Goal: Information Seeking & Learning: Learn about a topic

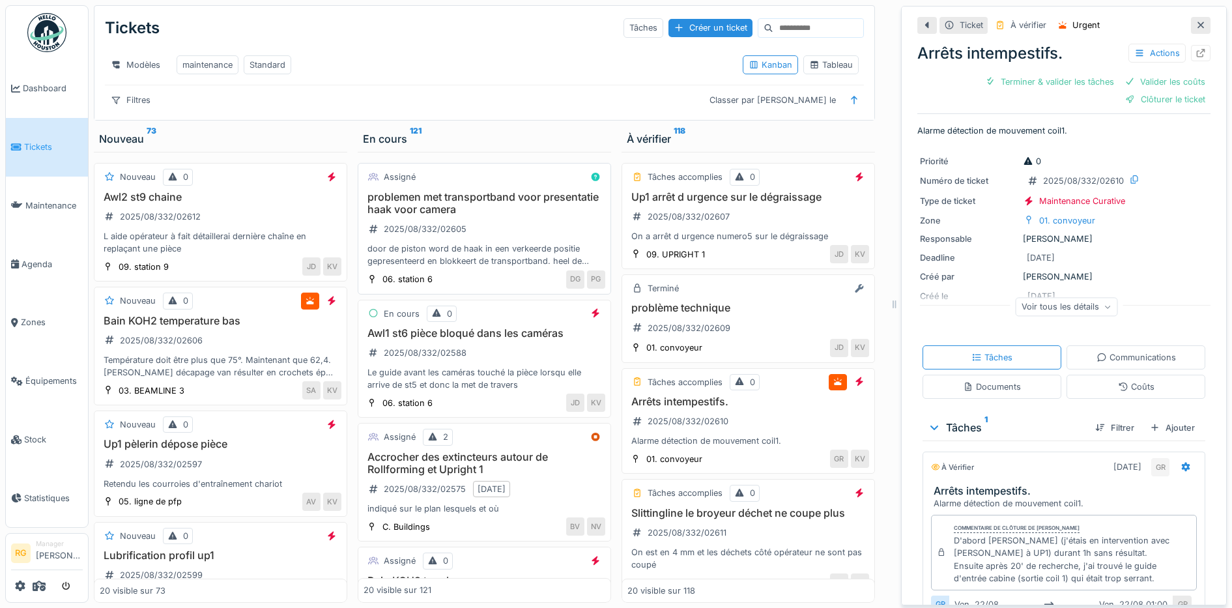
scroll to position [72, 0]
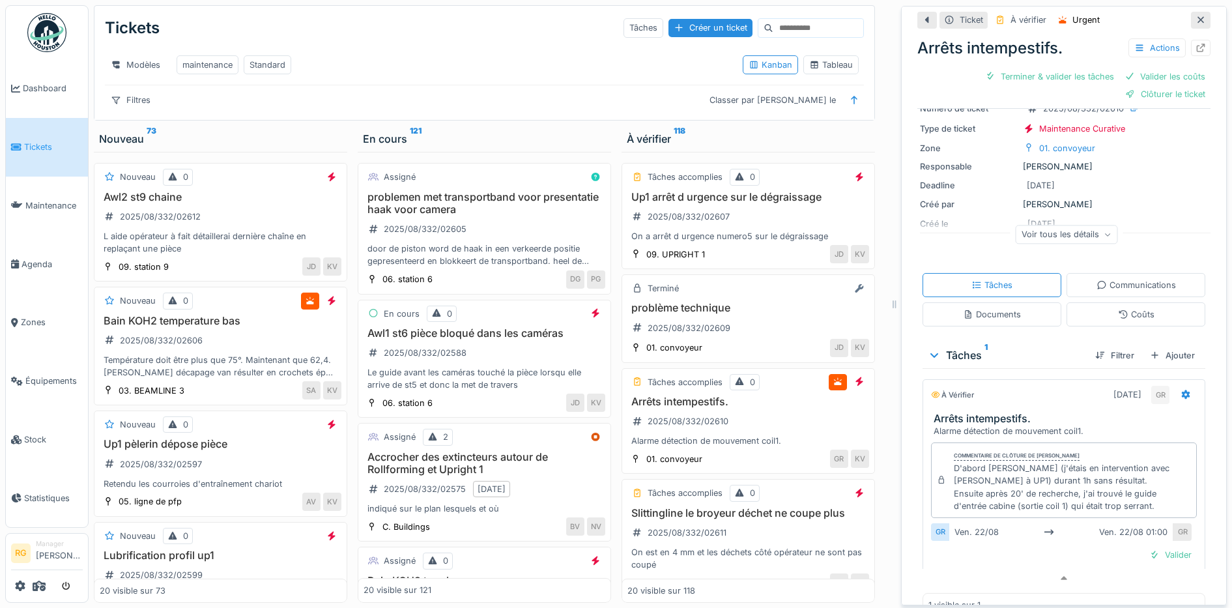
click at [796, 19] on input at bounding box center [818, 28] width 90 height 18
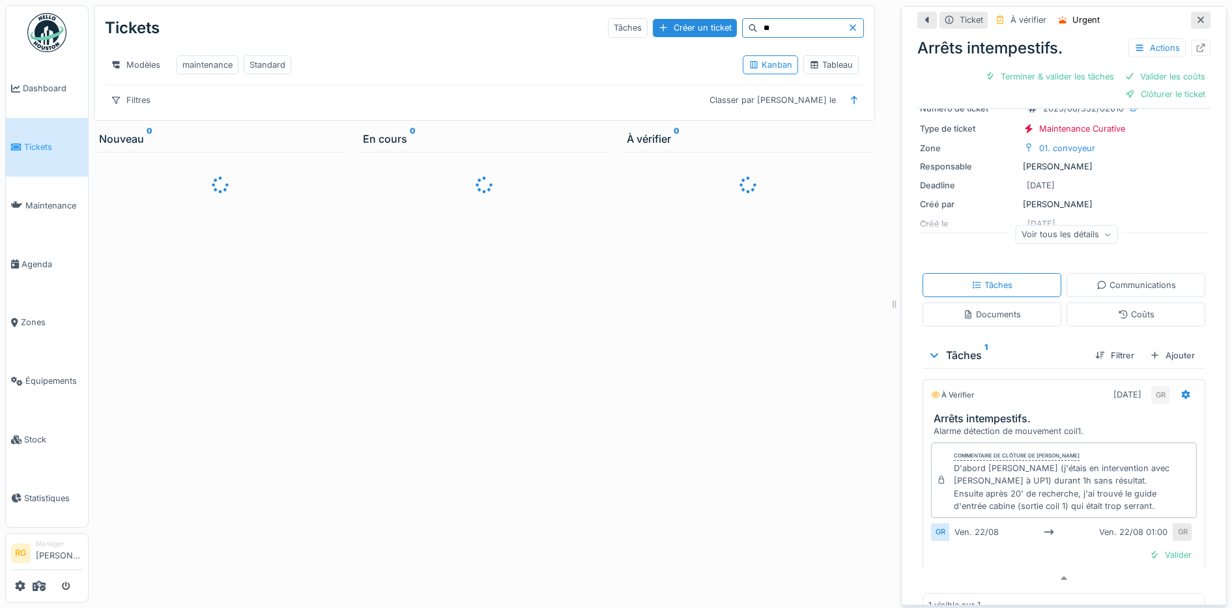
type input "*"
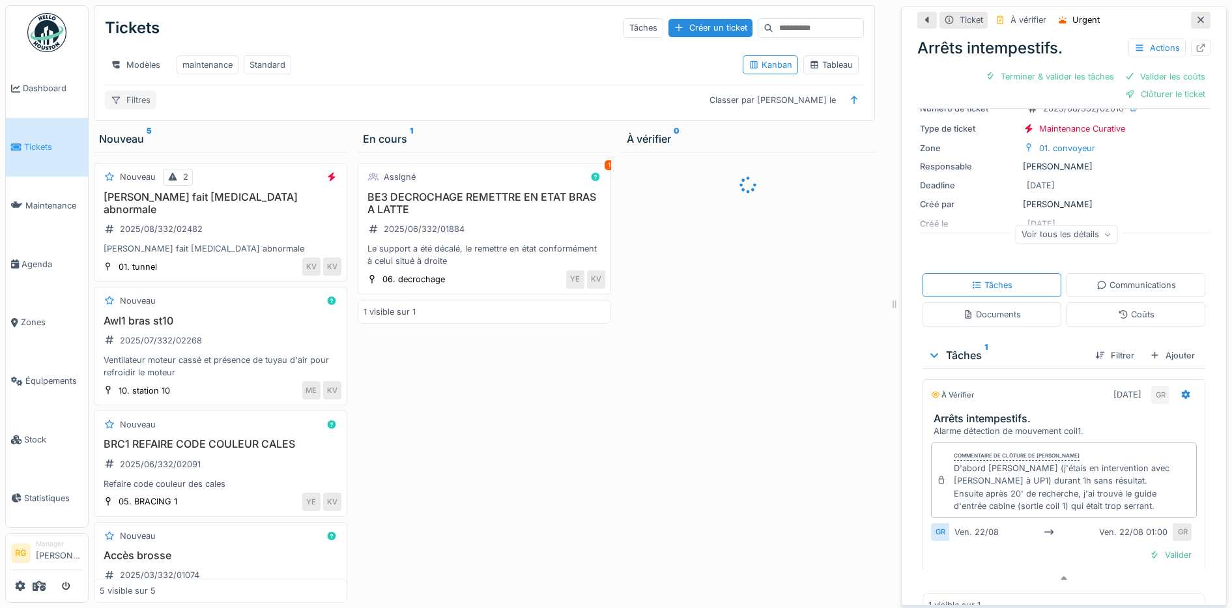
click at [139, 100] on div "Filtres" at bounding box center [130, 100] width 51 height 19
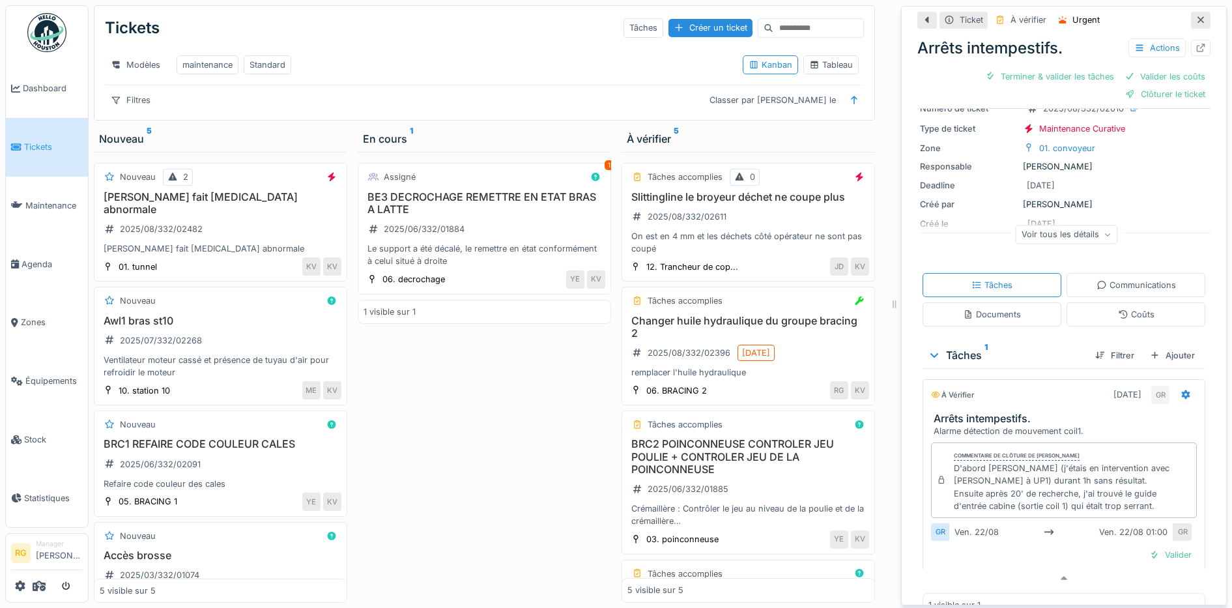
click at [482, 50] on div "Modèles maintenance Standard" at bounding box center [418, 64] width 627 height 29
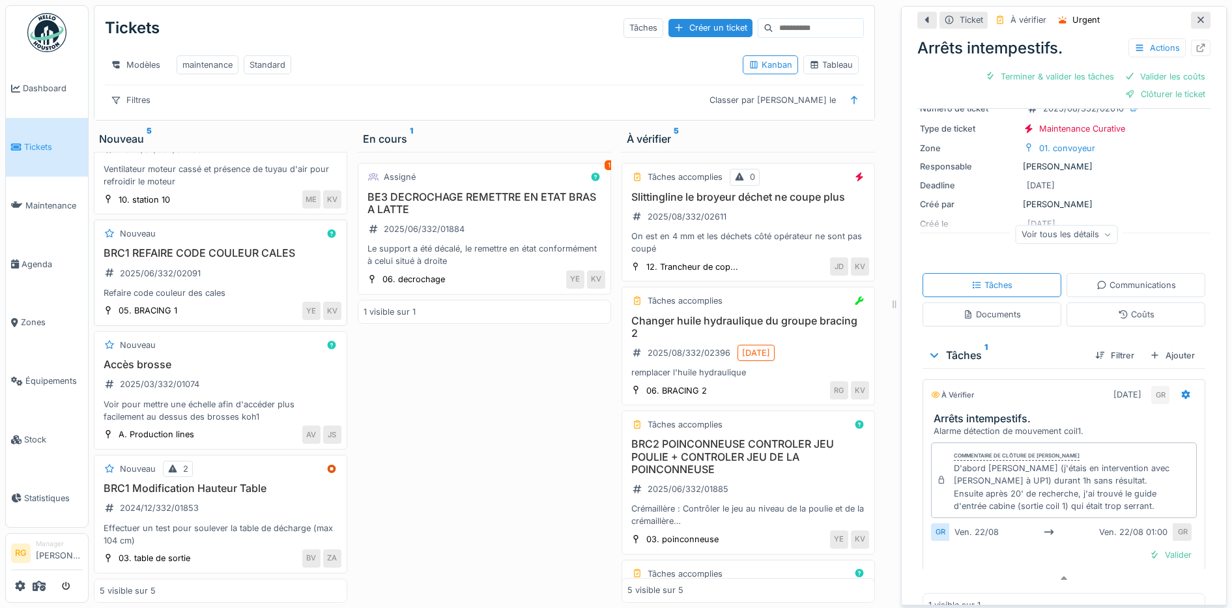
scroll to position [0, 0]
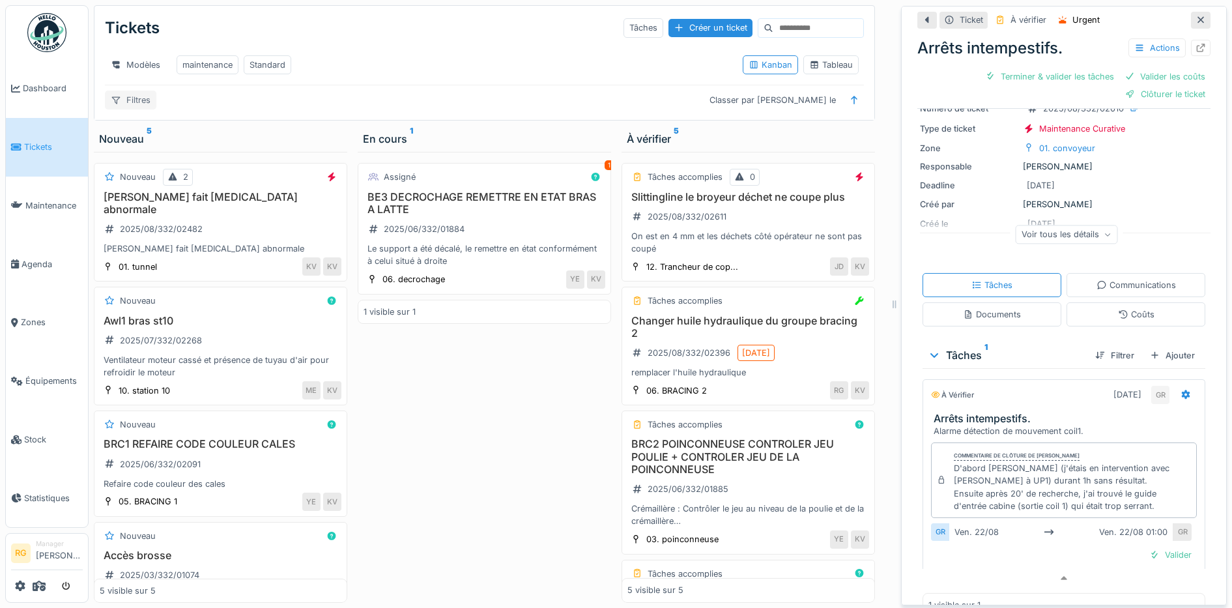
click at [134, 96] on div "Filtres" at bounding box center [130, 100] width 51 height 19
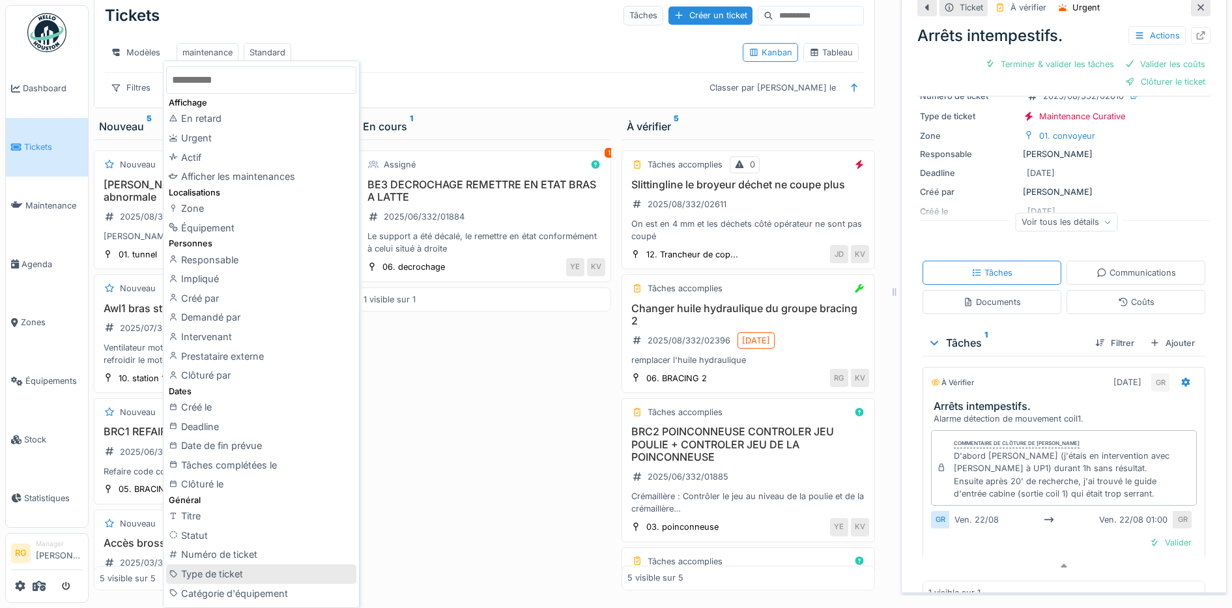
click at [199, 575] on div "Type de ticket" at bounding box center [261, 574] width 190 height 20
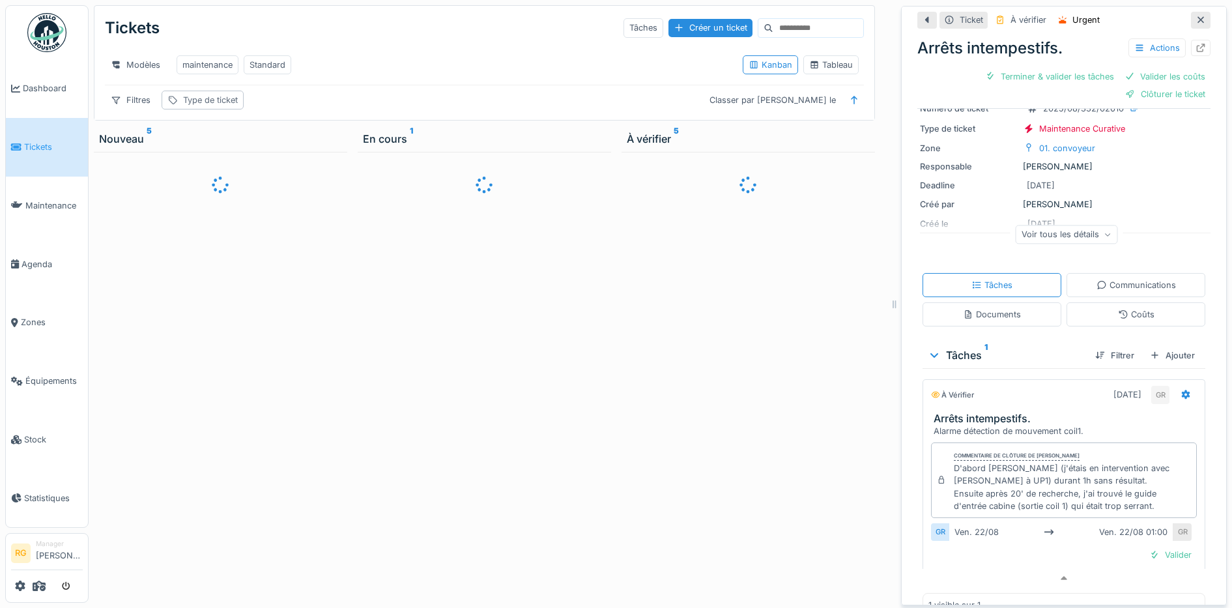
click at [220, 98] on div "Type de ticket" at bounding box center [210, 100] width 55 height 12
click at [315, 170] on icon at bounding box center [320, 174] width 10 height 8
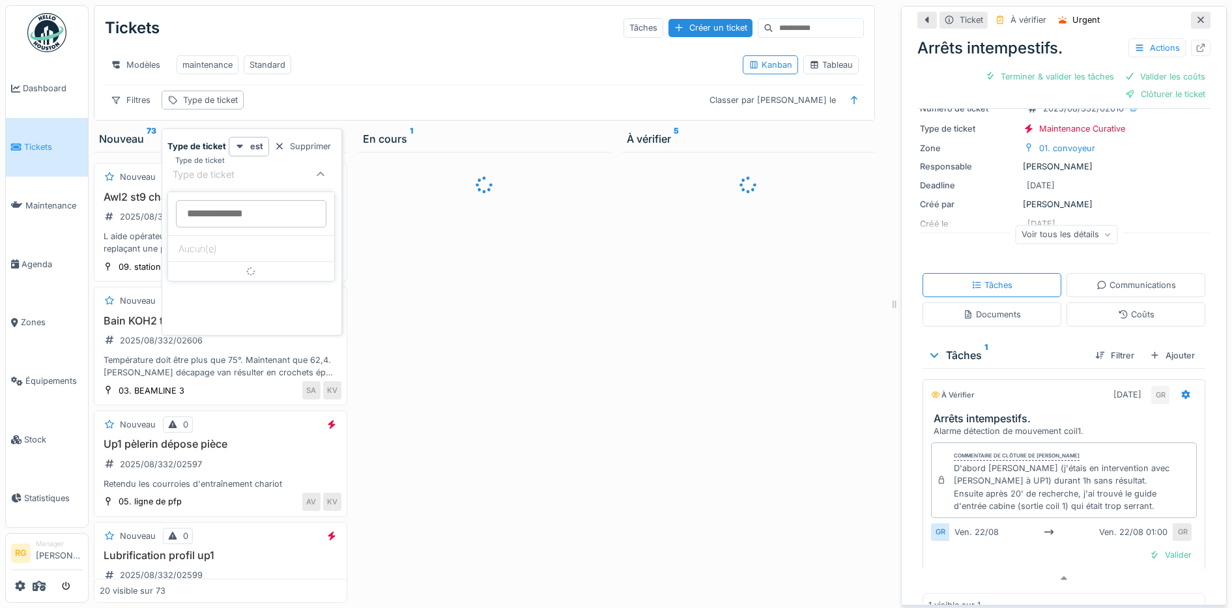
click at [235, 216] on ticket_UzMTc "Type de ticket" at bounding box center [251, 213] width 151 height 27
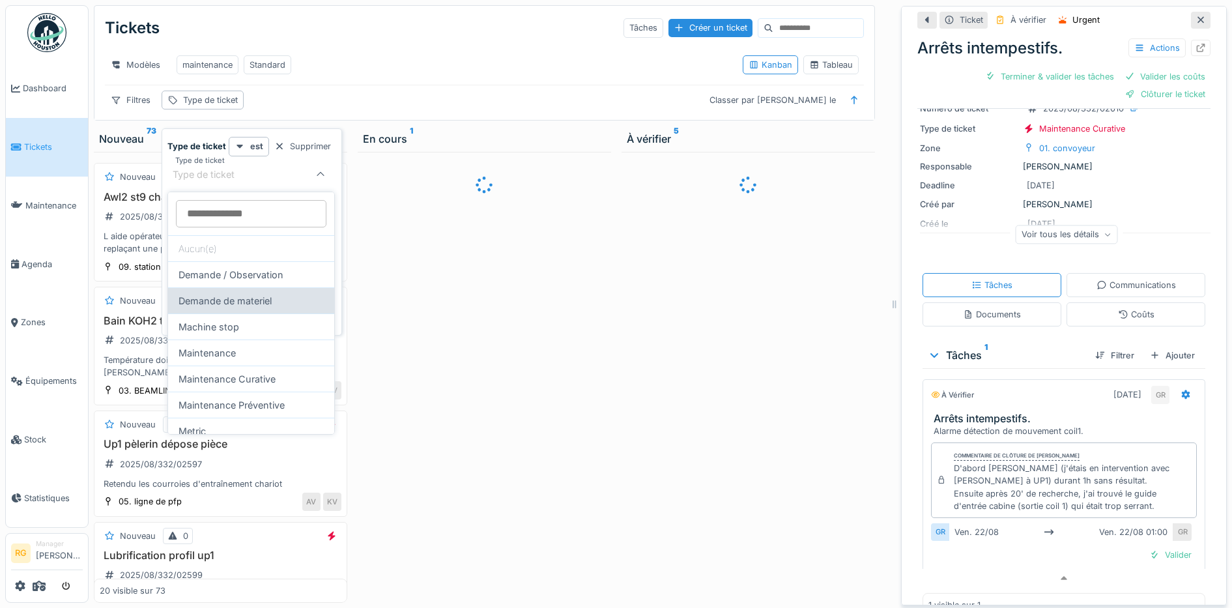
click at [216, 300] on div "Demande de materiel" at bounding box center [251, 300] width 166 height 26
type input "***"
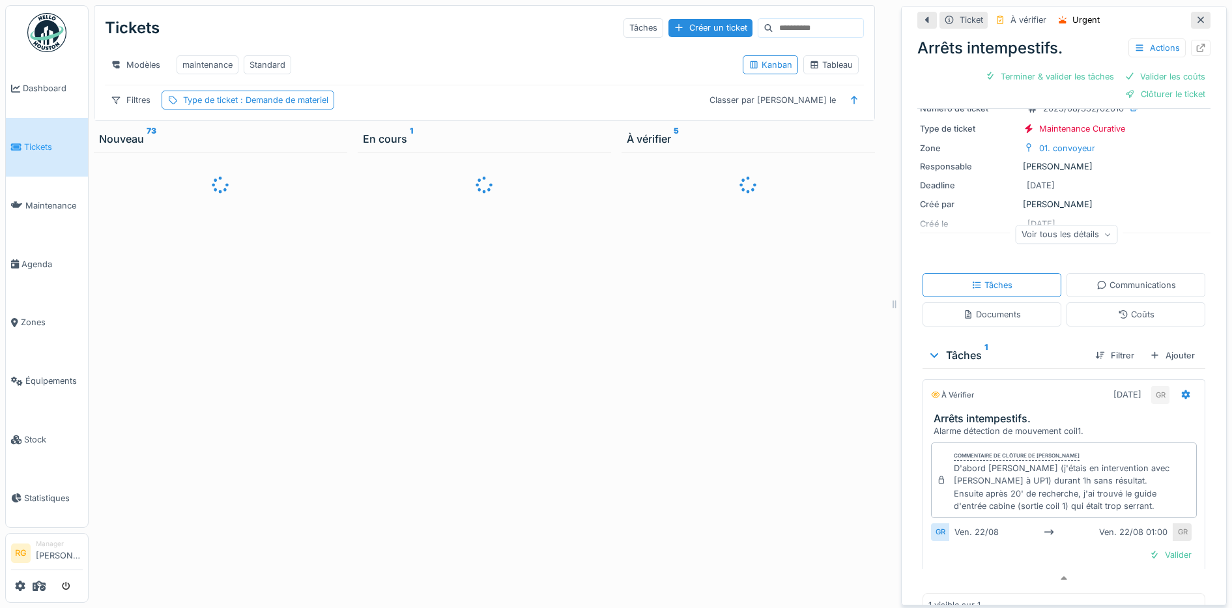
click at [398, 261] on div at bounding box center [484, 377] width 253 height 451
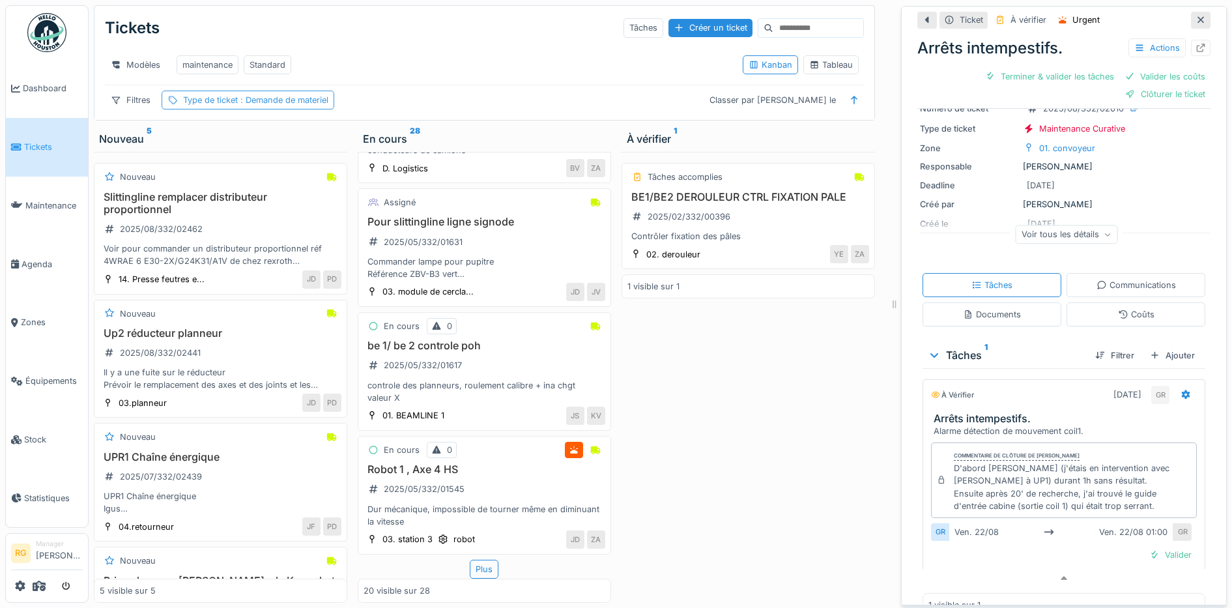
click at [273, 101] on span ": Demande de materiel" at bounding box center [283, 100] width 91 height 10
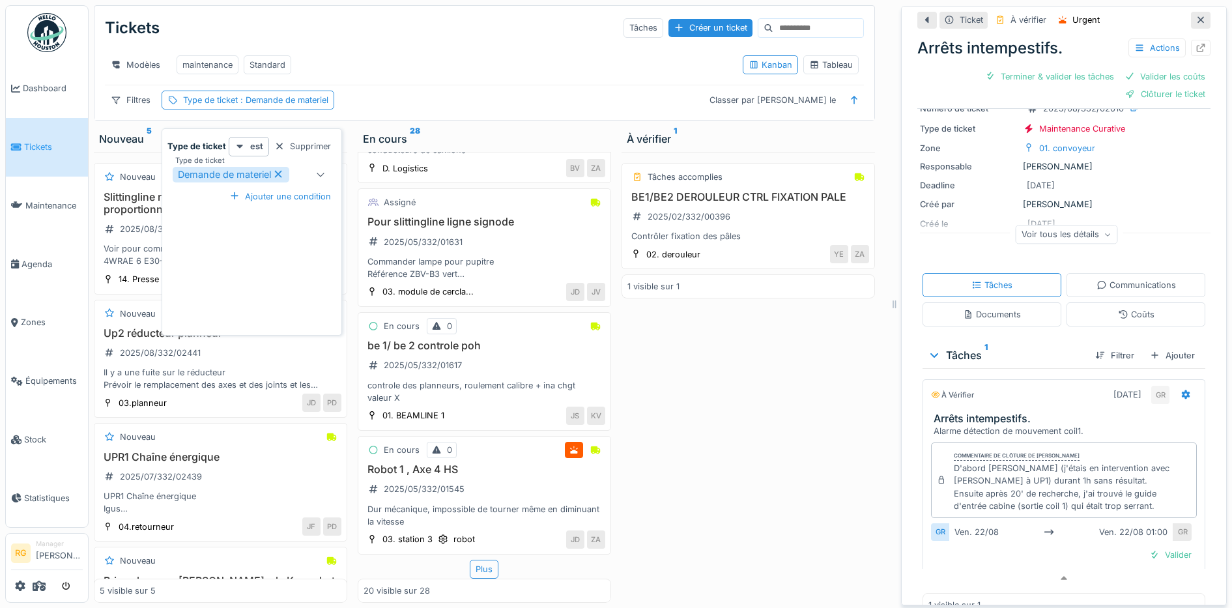
drag, startPoint x: 289, startPoint y: 134, endPoint x: 273, endPoint y: 107, distance: 31.0
click at [289, 137] on div "Supprimer" at bounding box center [302, 146] width 67 height 18
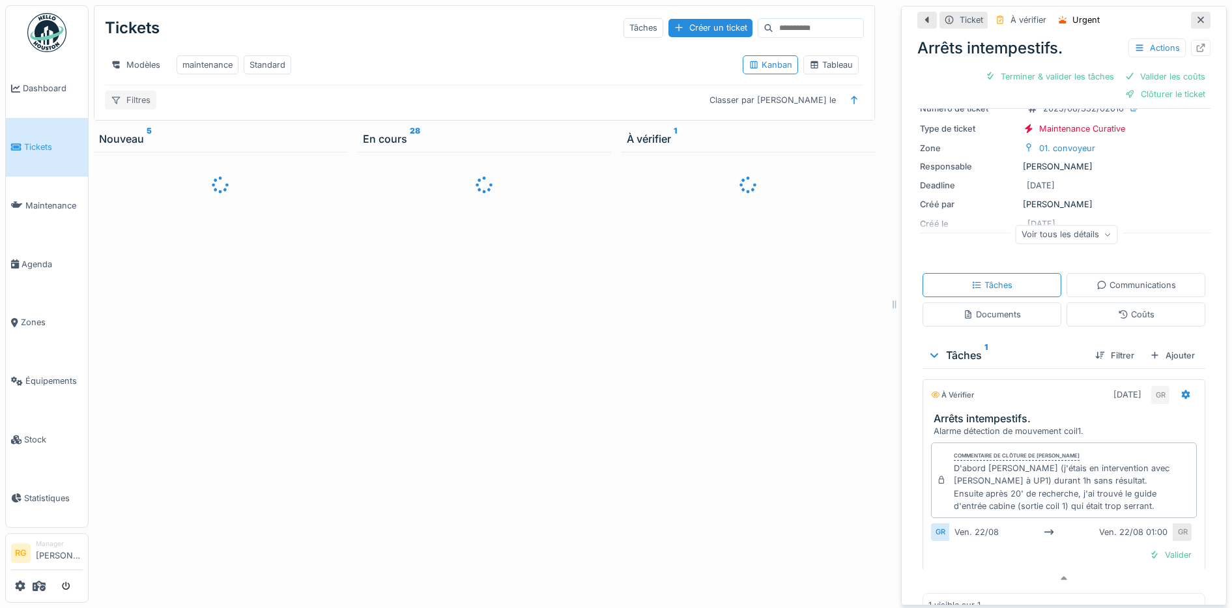
click at [141, 103] on div "Filtres" at bounding box center [130, 100] width 51 height 19
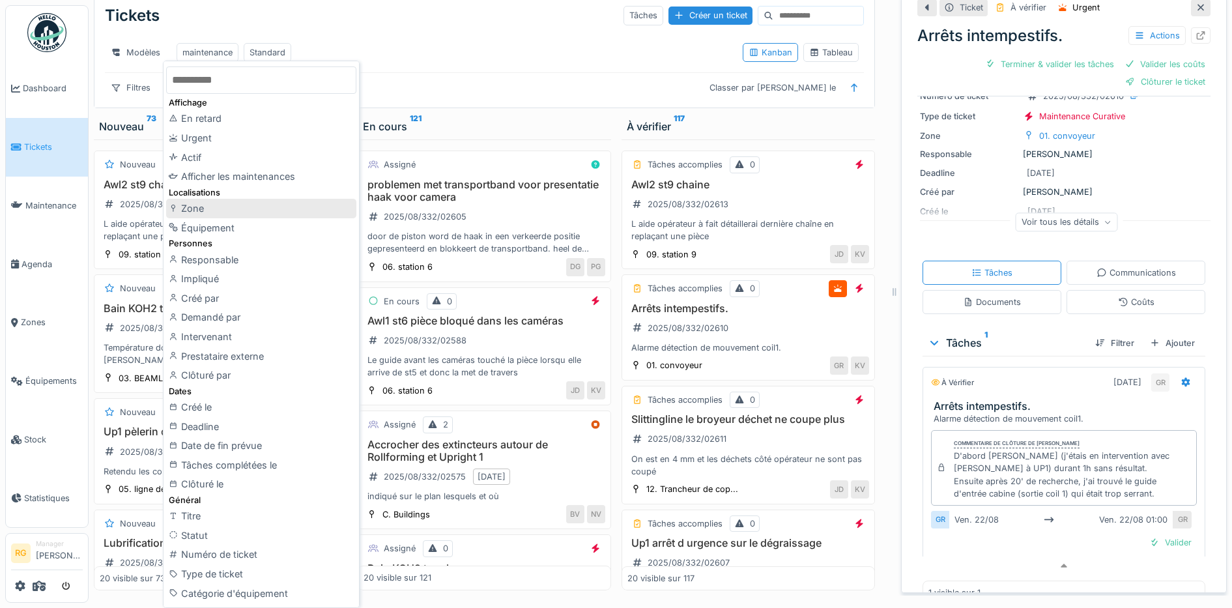
click at [186, 209] on div "Zone" at bounding box center [261, 209] width 190 height 20
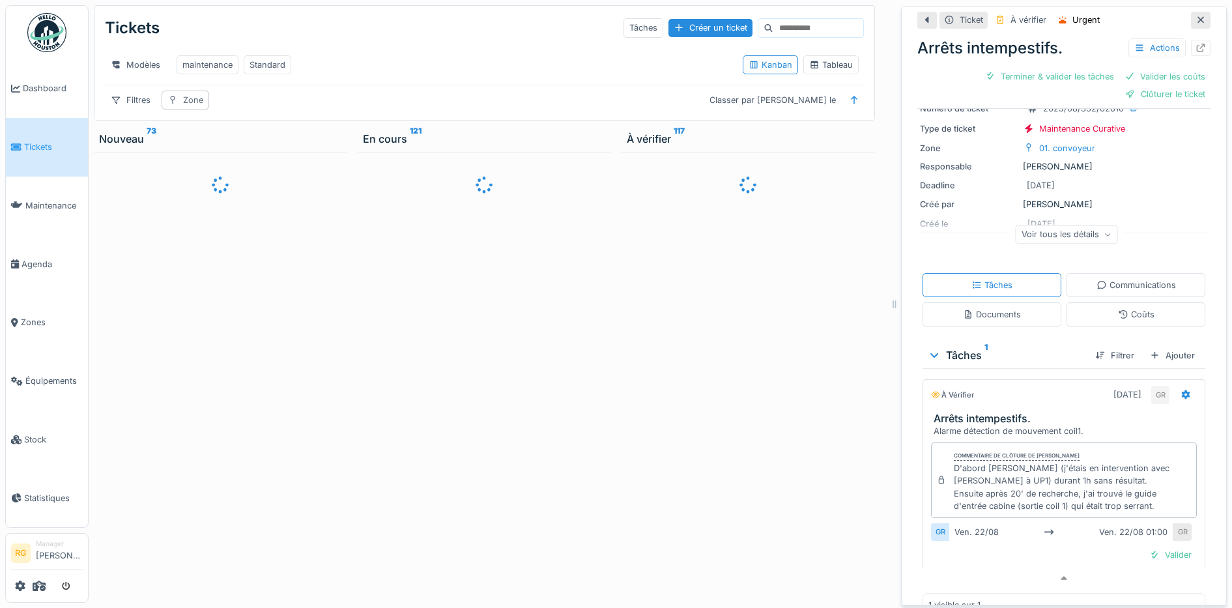
click at [192, 96] on div "Zone" at bounding box center [193, 100] width 20 height 12
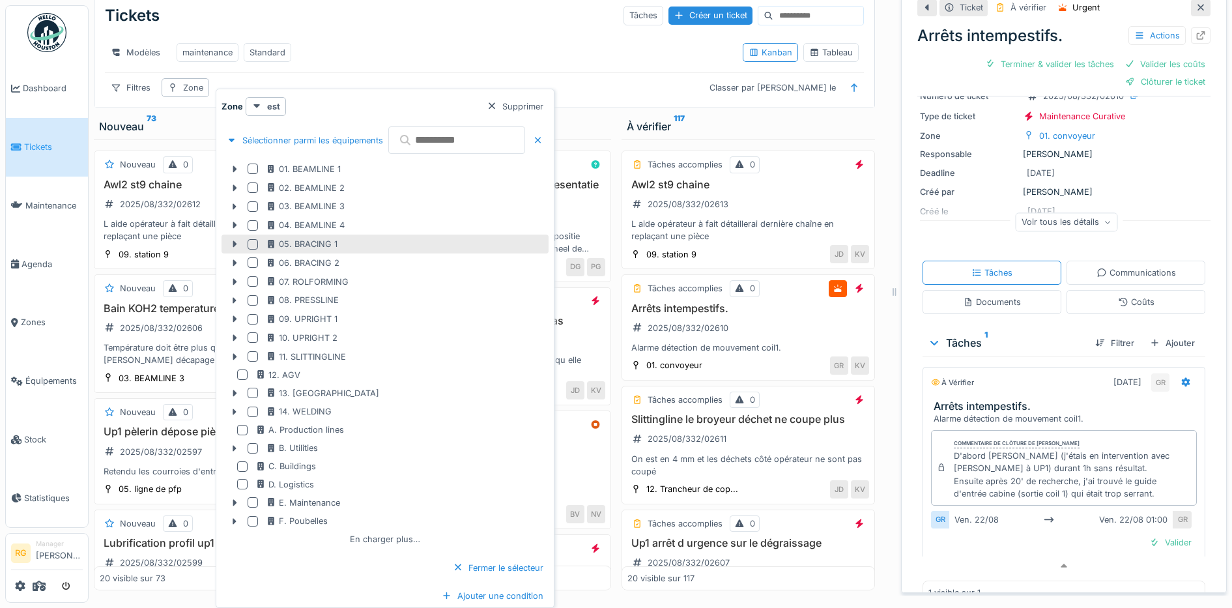
click at [251, 246] on div at bounding box center [253, 244] width 10 height 10
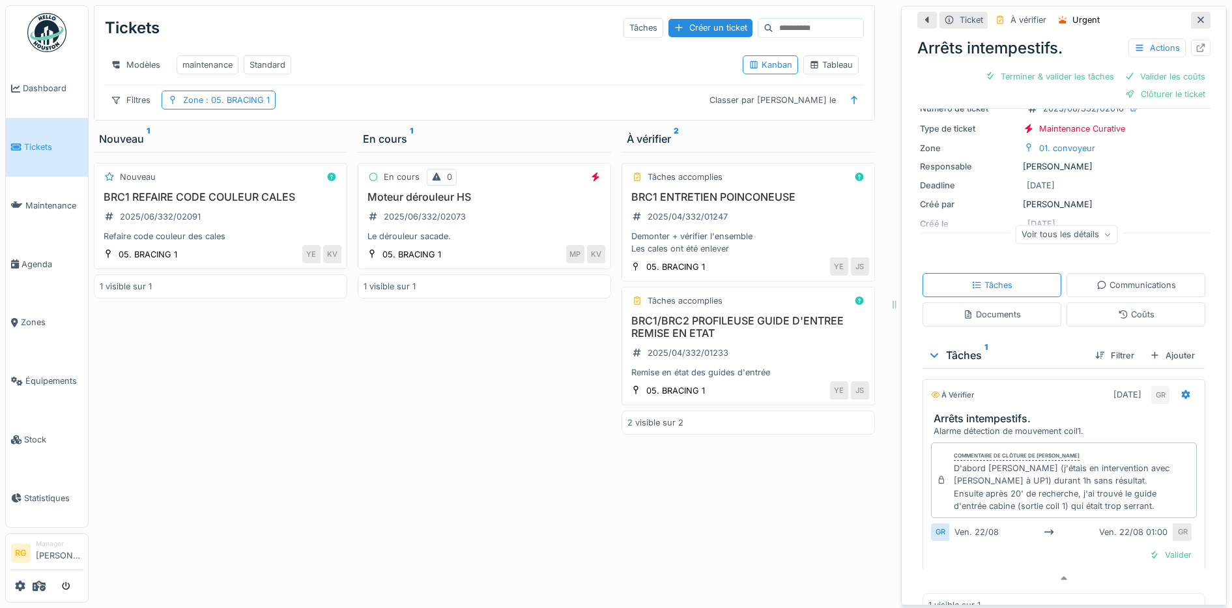
click at [178, 474] on div "Nouveau BRC1 REFAIRE CODE COULEUR CALES 2025/06/332/02091 Refaire code couleur …" at bounding box center [220, 377] width 253 height 451
click at [240, 97] on span ": 05. BRACING 1" at bounding box center [236, 100] width 66 height 10
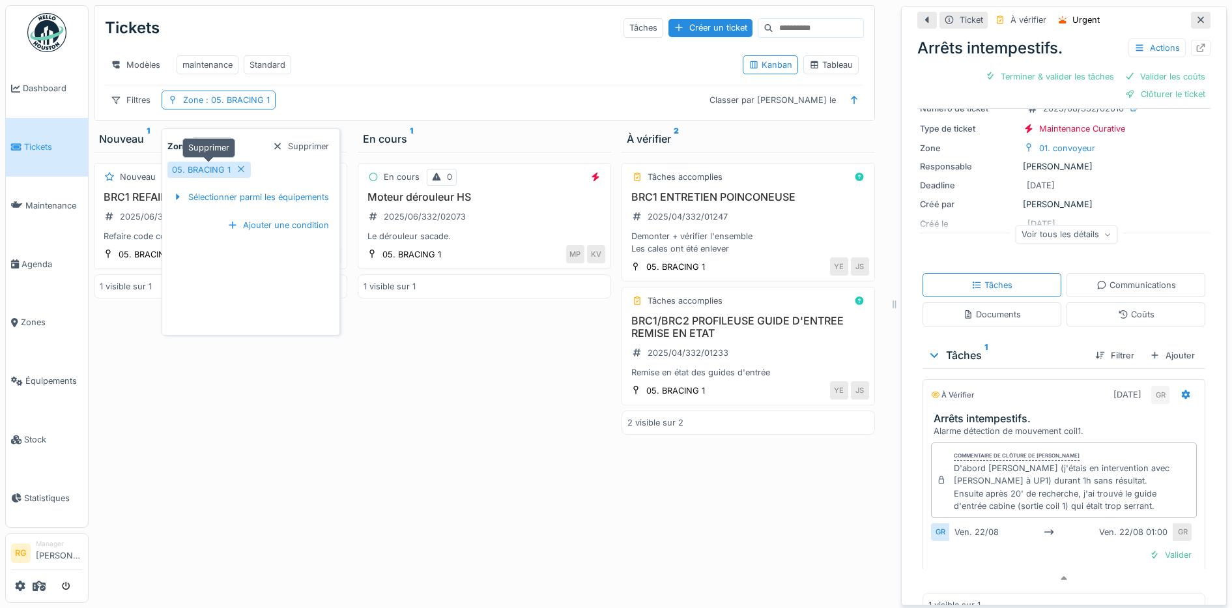
click at [236, 165] on icon at bounding box center [241, 169] width 10 height 8
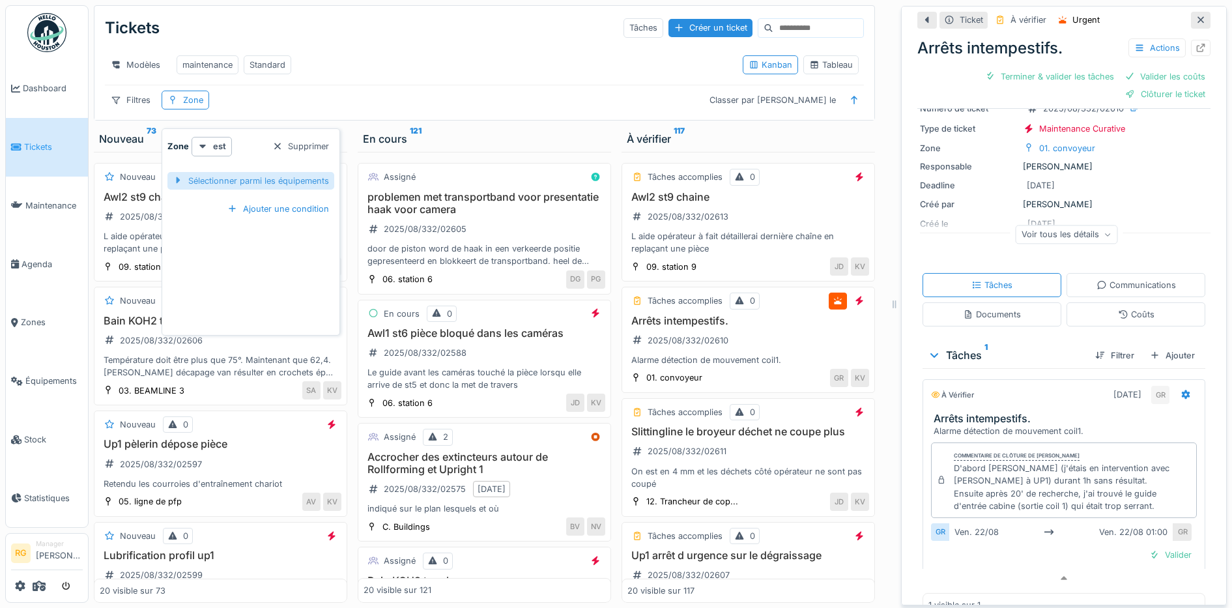
click at [247, 172] on div "Sélectionner parmi les équipements" at bounding box center [250, 181] width 167 height 18
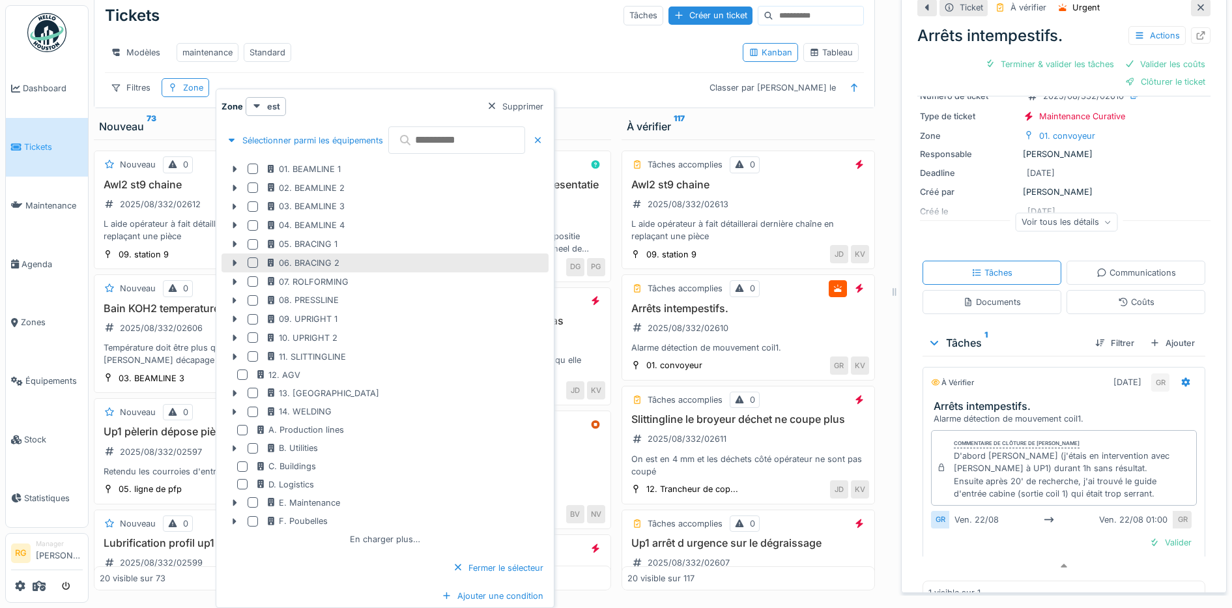
click at [255, 263] on div at bounding box center [253, 262] width 10 height 10
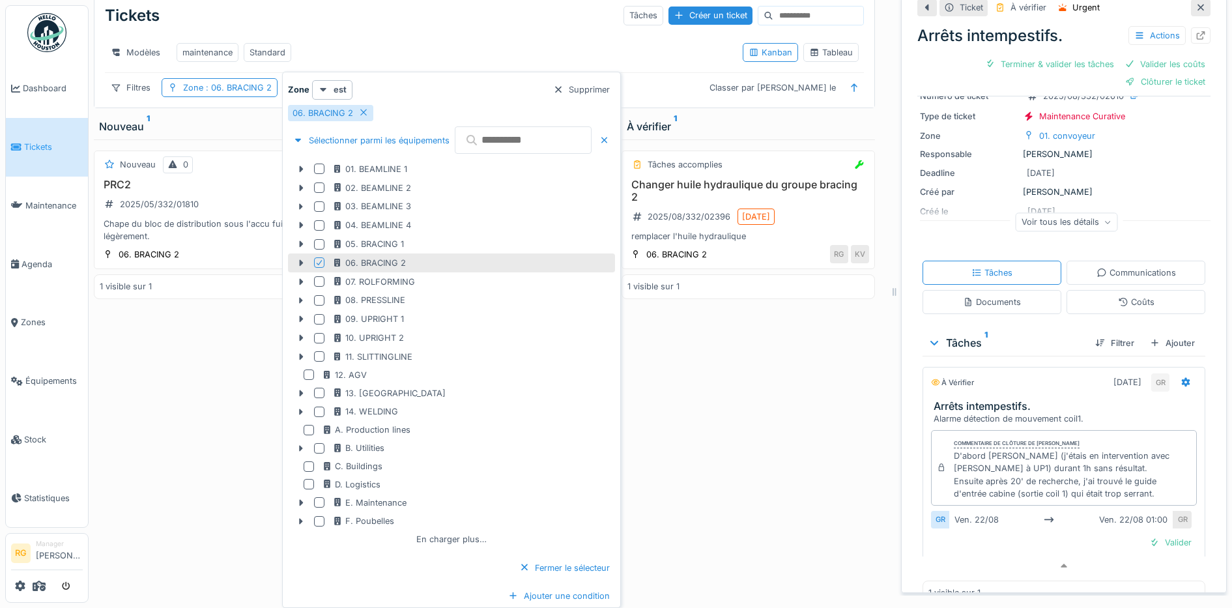
click at [210, 383] on div "Nouveau 0 PRC2 2025/05/332/01810 Chape du bloc de distribution sous l'accu fuit…" at bounding box center [220, 364] width 253 height 451
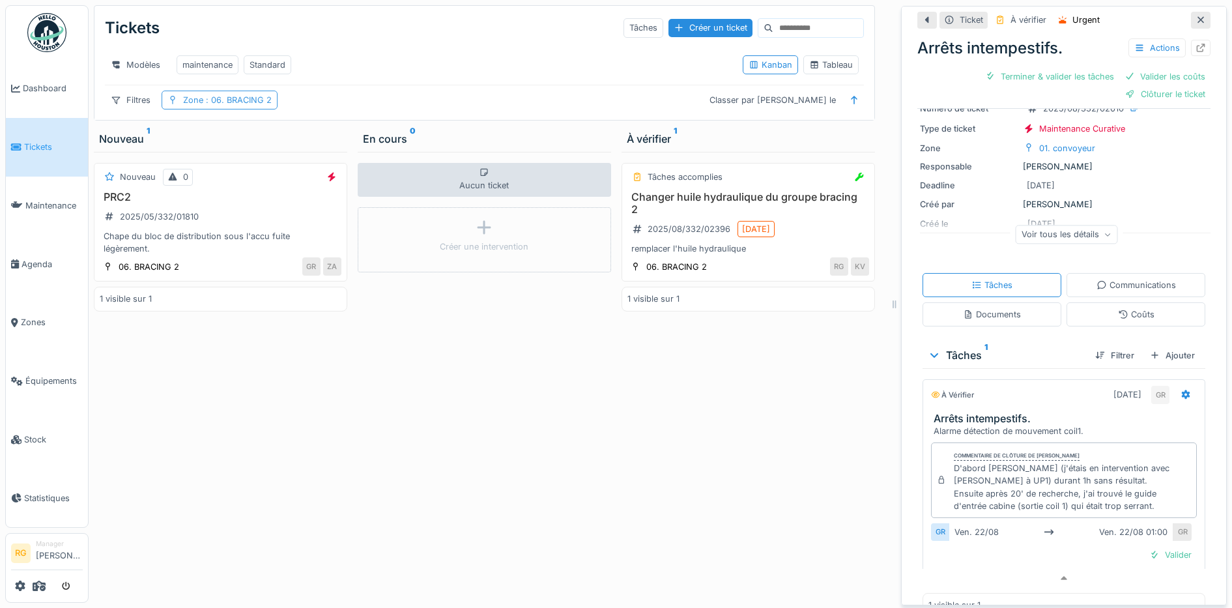
click at [246, 100] on span ": 06. BRACING 2" at bounding box center [237, 100] width 68 height 10
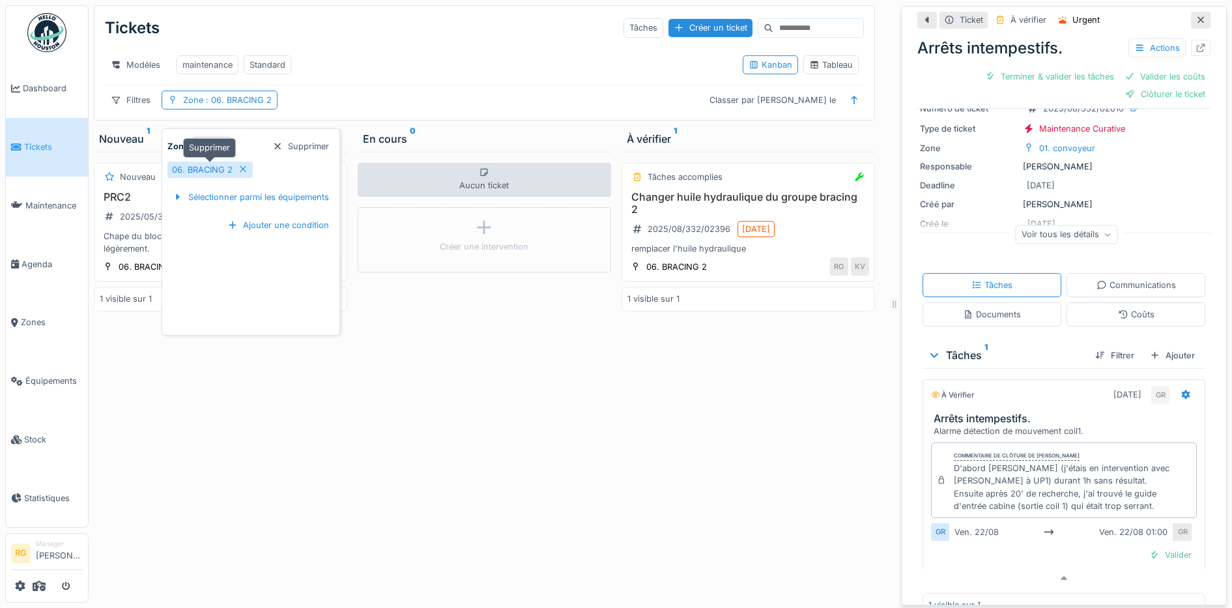
click at [232, 162] on div "06. BRACING 2" at bounding box center [209, 170] width 85 height 16
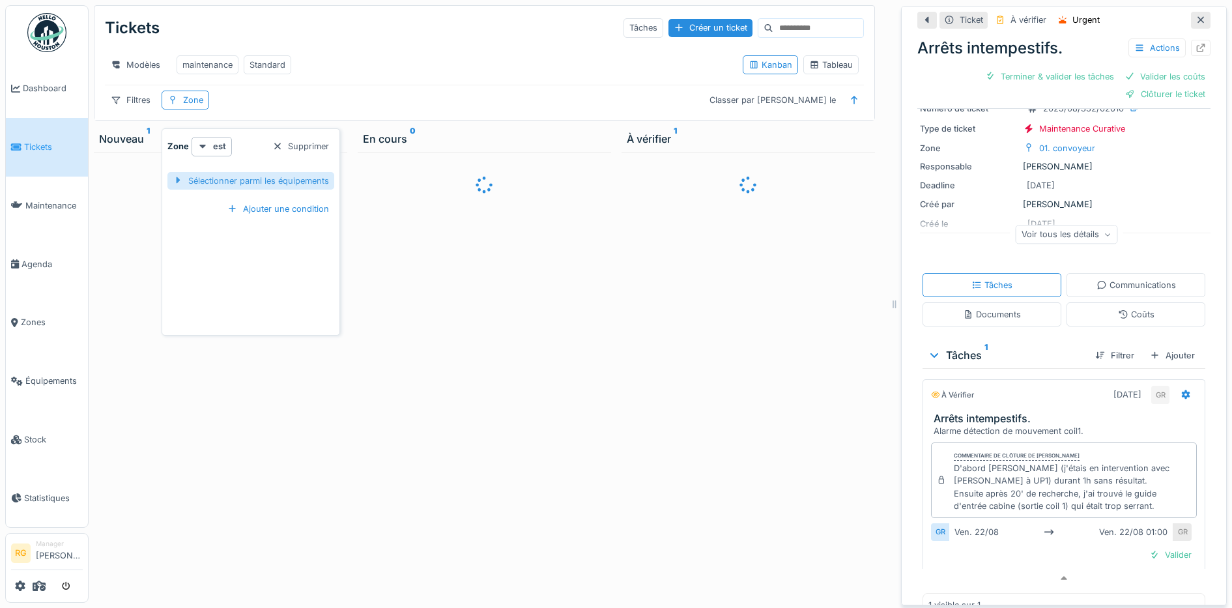
click at [240, 172] on div "Sélectionner parmi les équipements" at bounding box center [250, 181] width 167 height 18
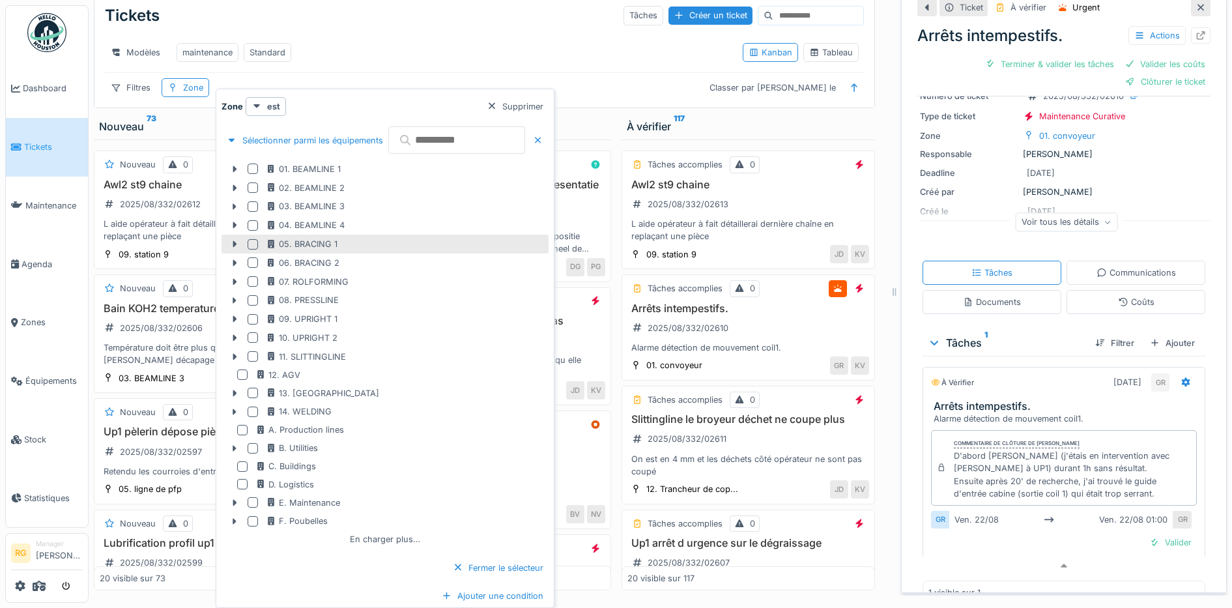
click at [250, 244] on div at bounding box center [253, 244] width 10 height 10
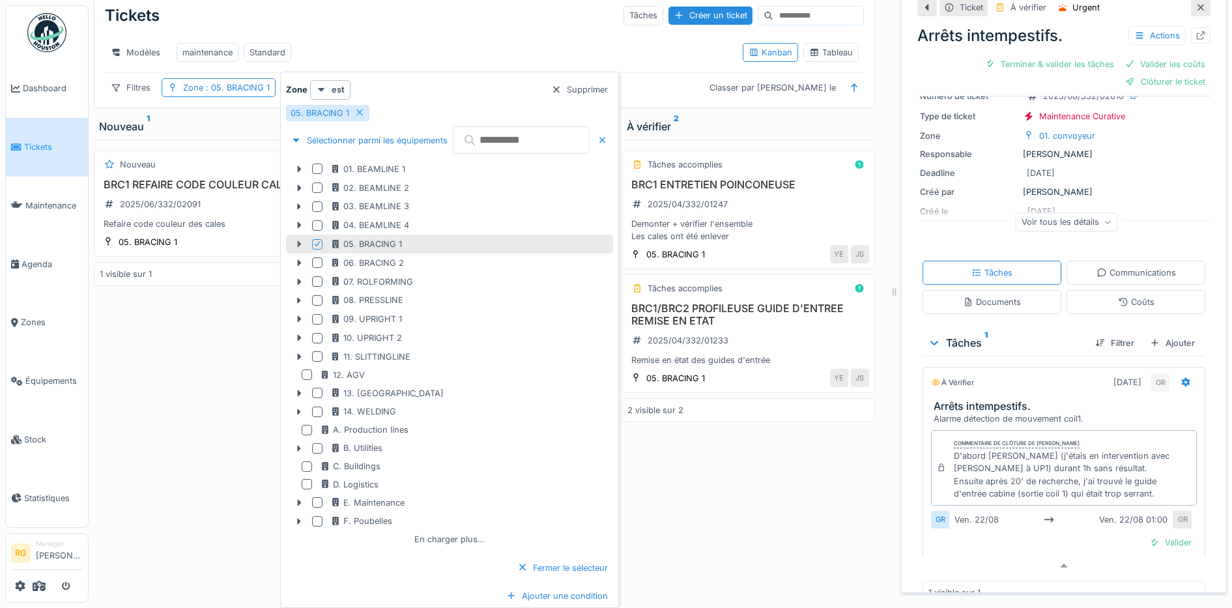
click at [298, 246] on icon at bounding box center [300, 244] width 4 height 7
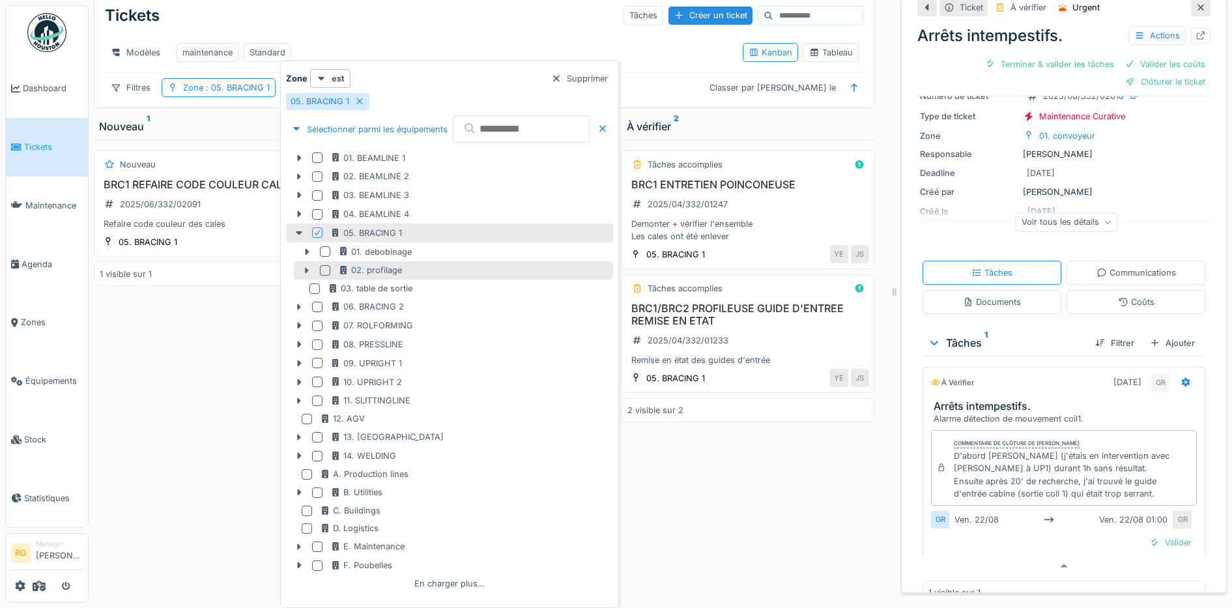
click at [322, 268] on div at bounding box center [325, 270] width 10 height 10
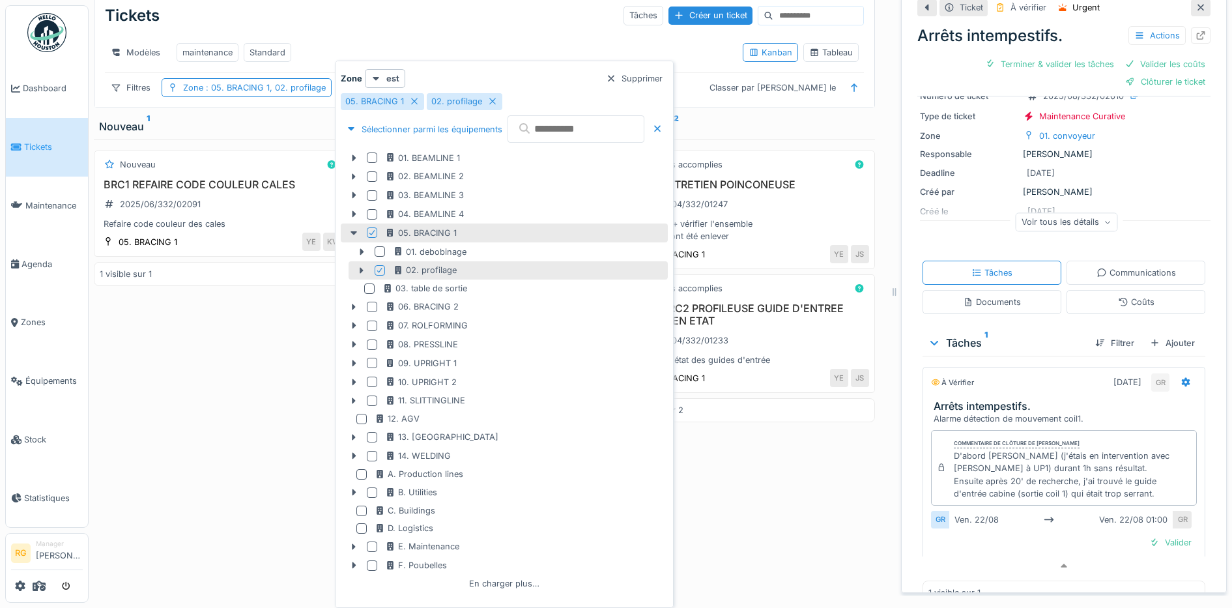
click at [193, 418] on div "Nouveau BRC1 REFAIRE CODE COULEUR CALES 2025/06/332/02091 Refaire code couleur …" at bounding box center [220, 364] width 253 height 451
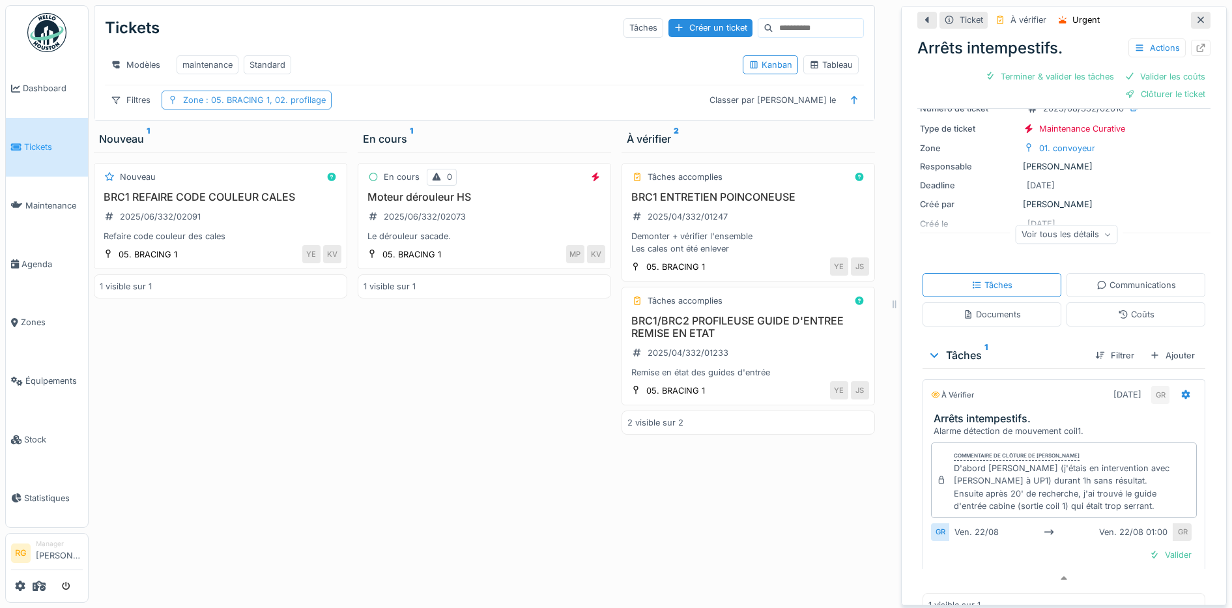
click at [253, 98] on span ": 05. BRACING 1, 02. profilage" at bounding box center [264, 100] width 122 height 10
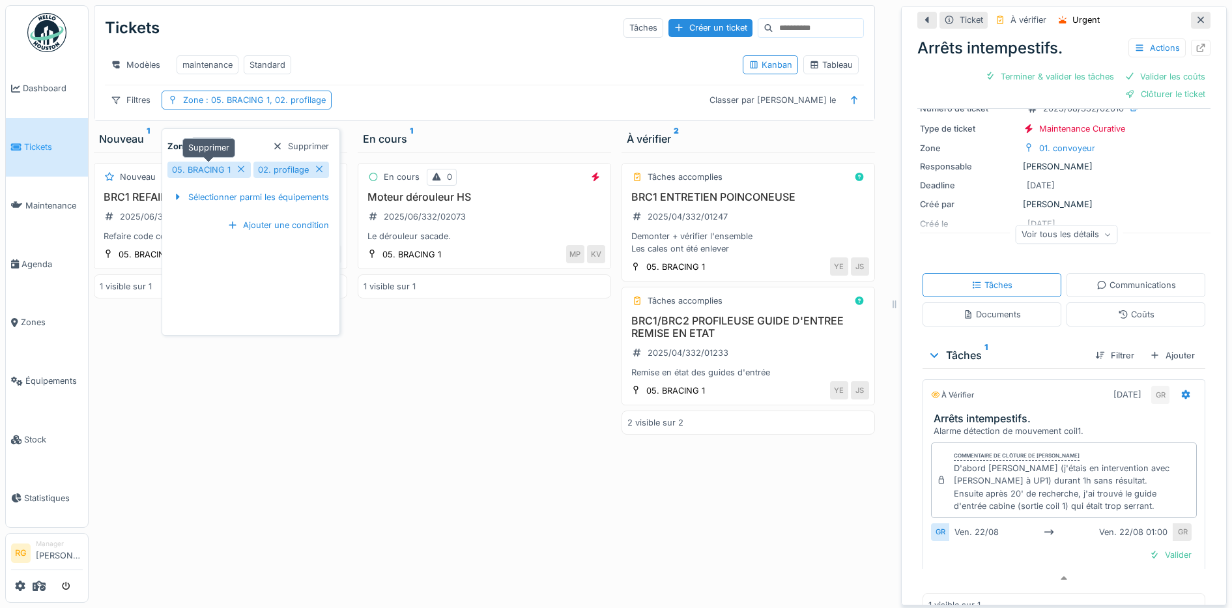
click at [240, 166] on icon at bounding box center [241, 169] width 7 height 7
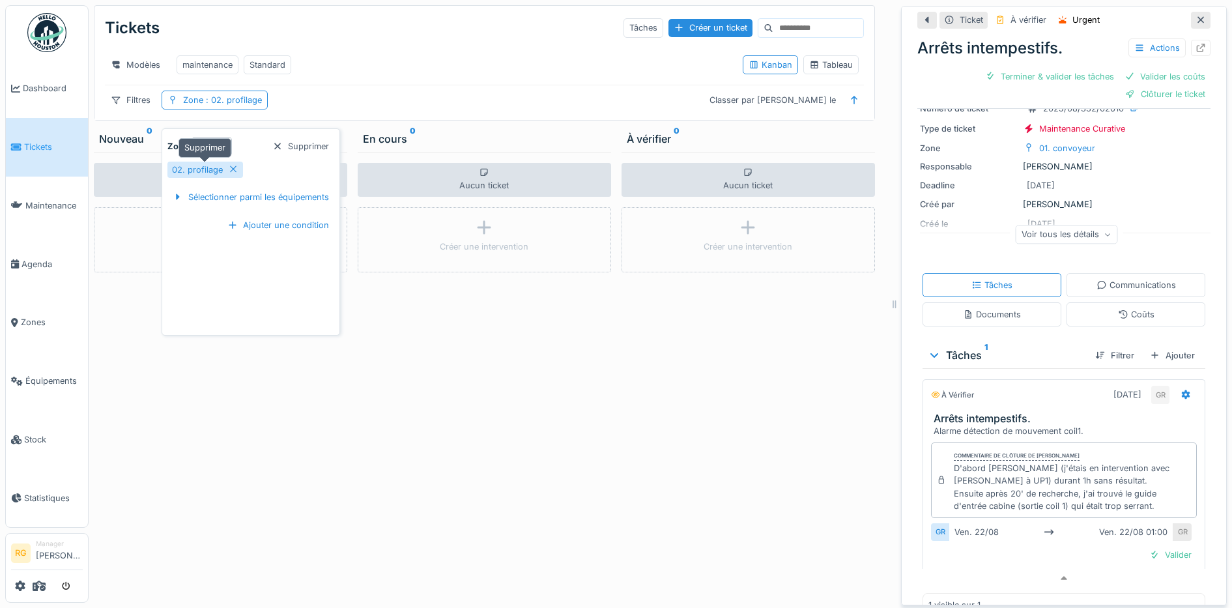
click at [235, 165] on icon at bounding box center [233, 169] width 10 height 8
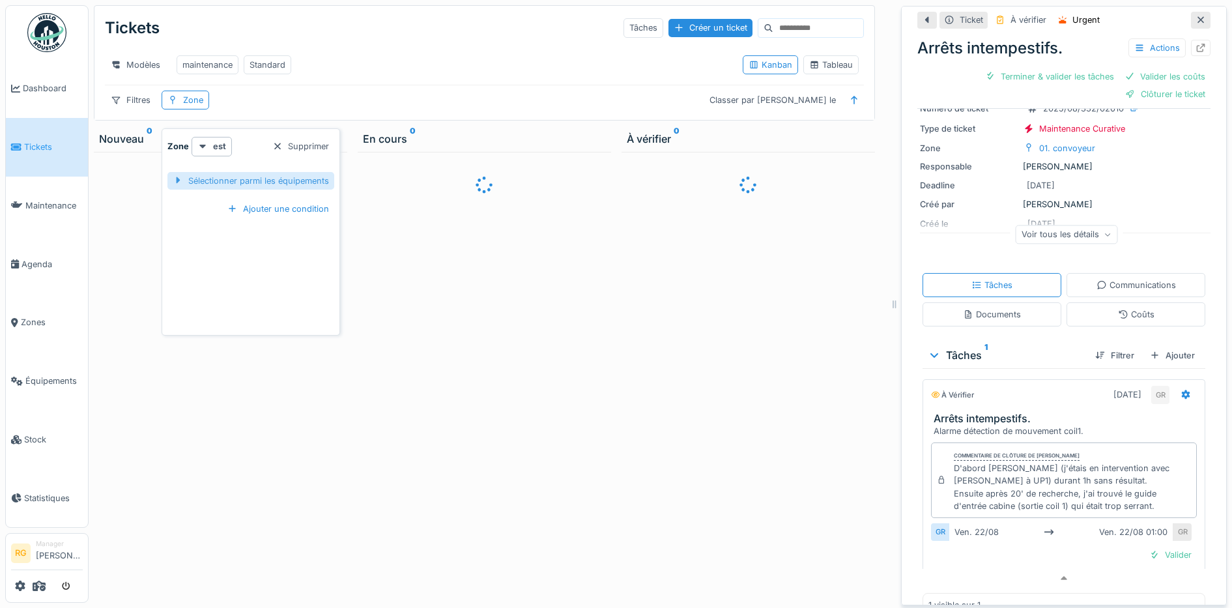
click at [238, 173] on div "Sélectionner parmi les équipements" at bounding box center [250, 181] width 167 height 18
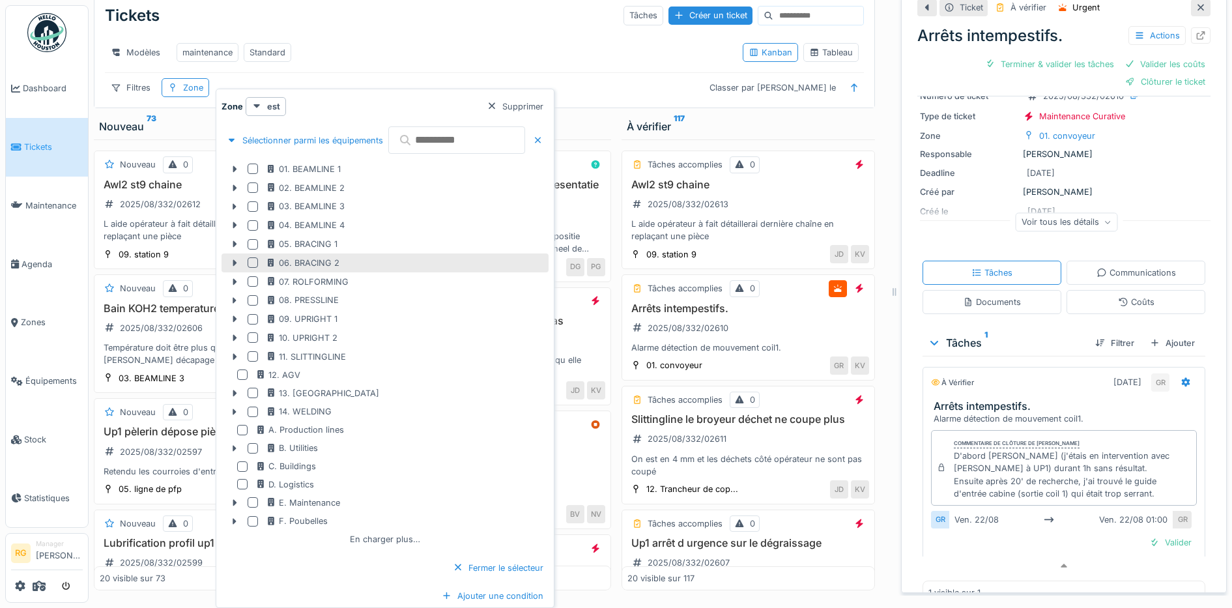
click at [251, 264] on div at bounding box center [253, 262] width 10 height 10
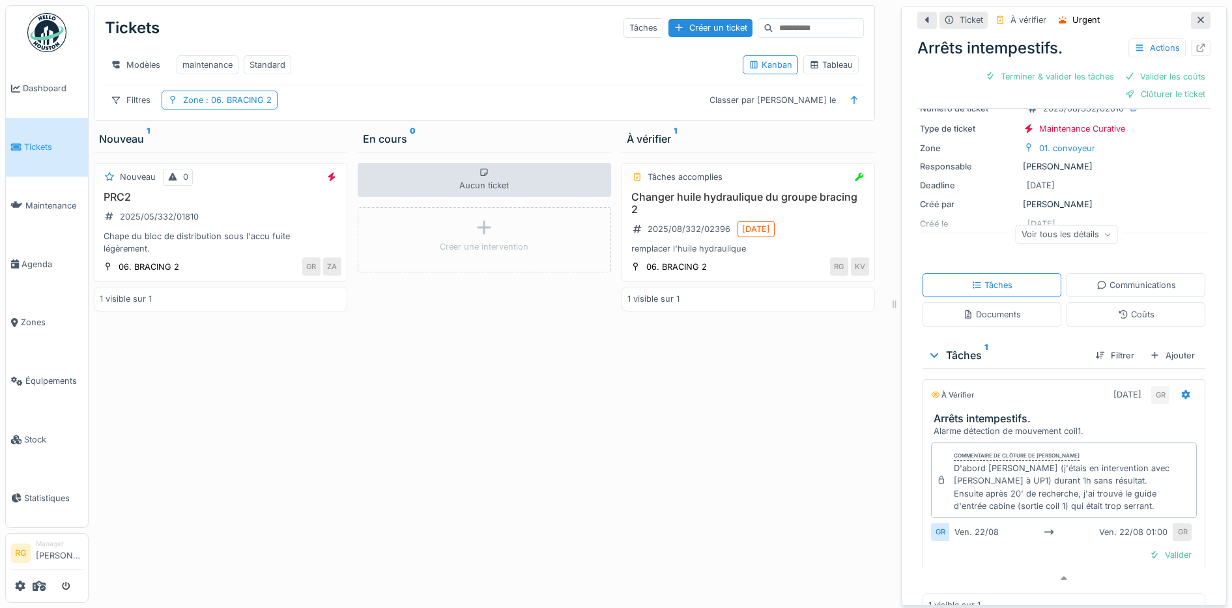
click at [188, 393] on div "Nouveau 0 PRC2 2025/05/332/01810 Chape du bloc de distribution sous l'accu fuit…" at bounding box center [220, 377] width 253 height 451
click at [201, 98] on div "Zone : 06. BRACING 2" at bounding box center [227, 100] width 89 height 12
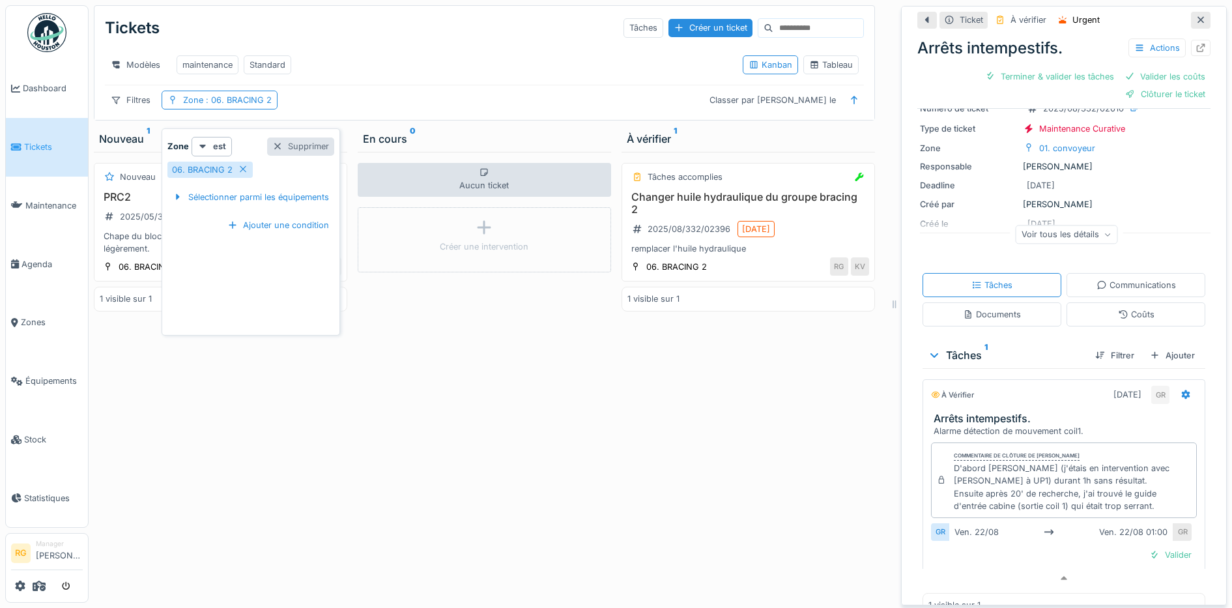
click at [290, 137] on div "Supprimer" at bounding box center [300, 146] width 67 height 18
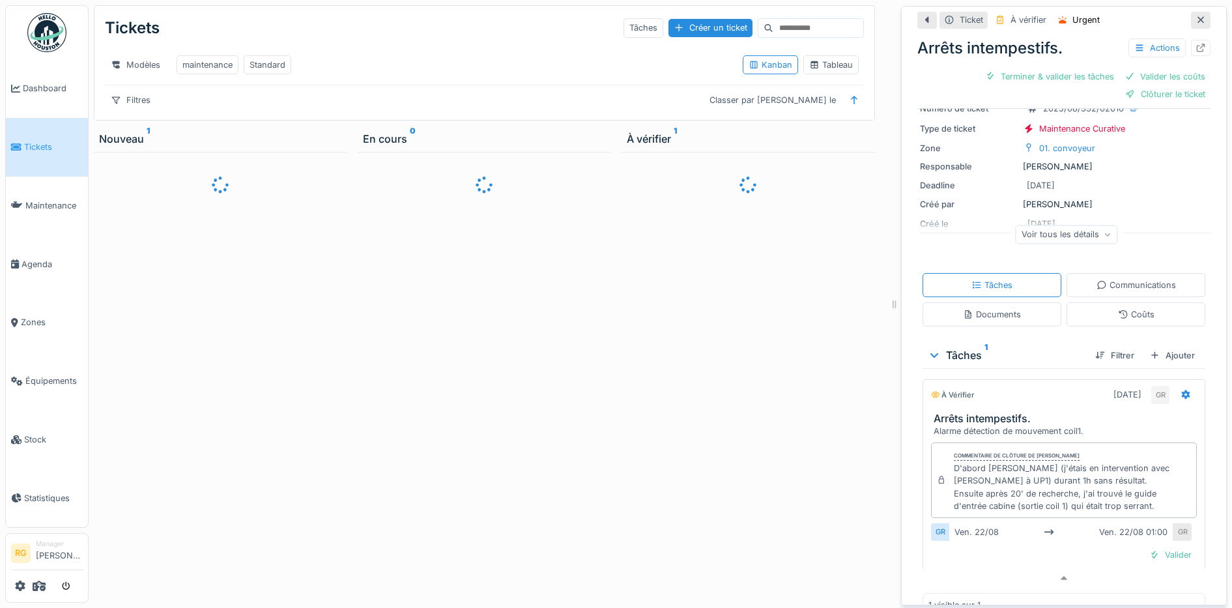
click at [773, 19] on input at bounding box center [818, 28] width 90 height 18
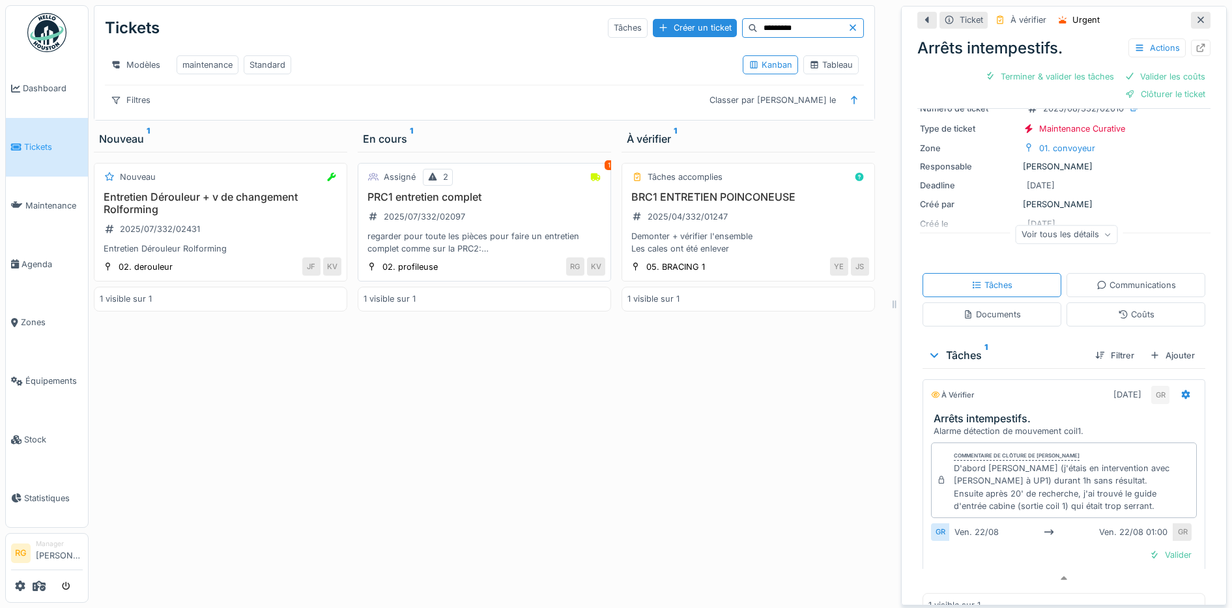
type input "*********"
click at [494, 222] on div "PRC1 entretien complet 2025/07/332/02097 regarder pour toute les pièces pour fa…" at bounding box center [485, 223] width 242 height 65
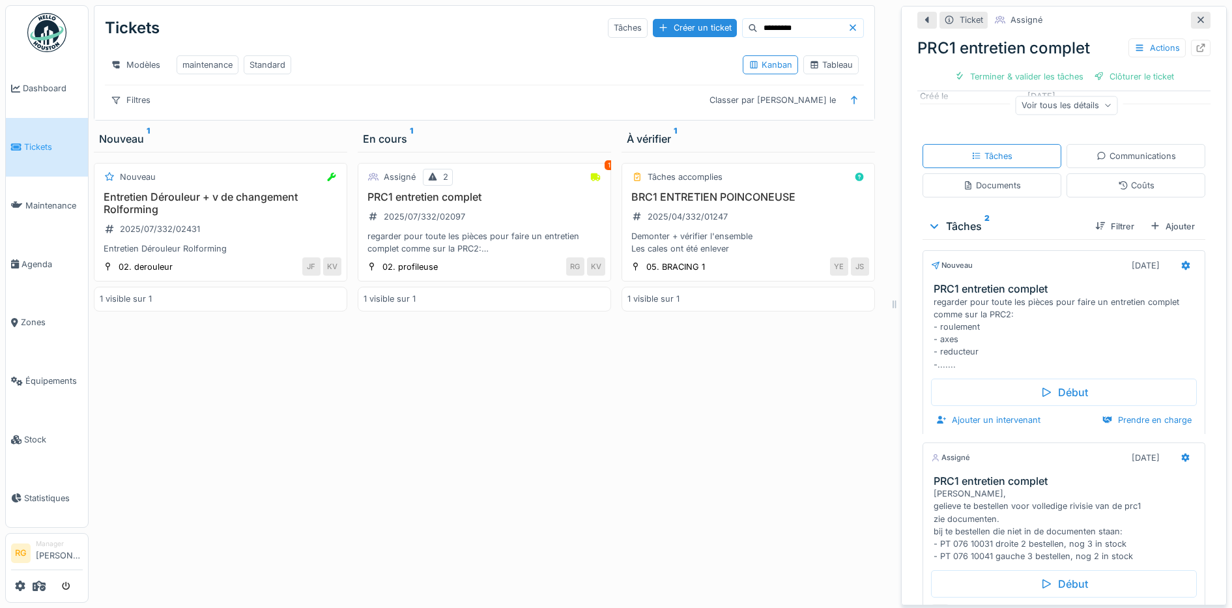
scroll to position [166, 0]
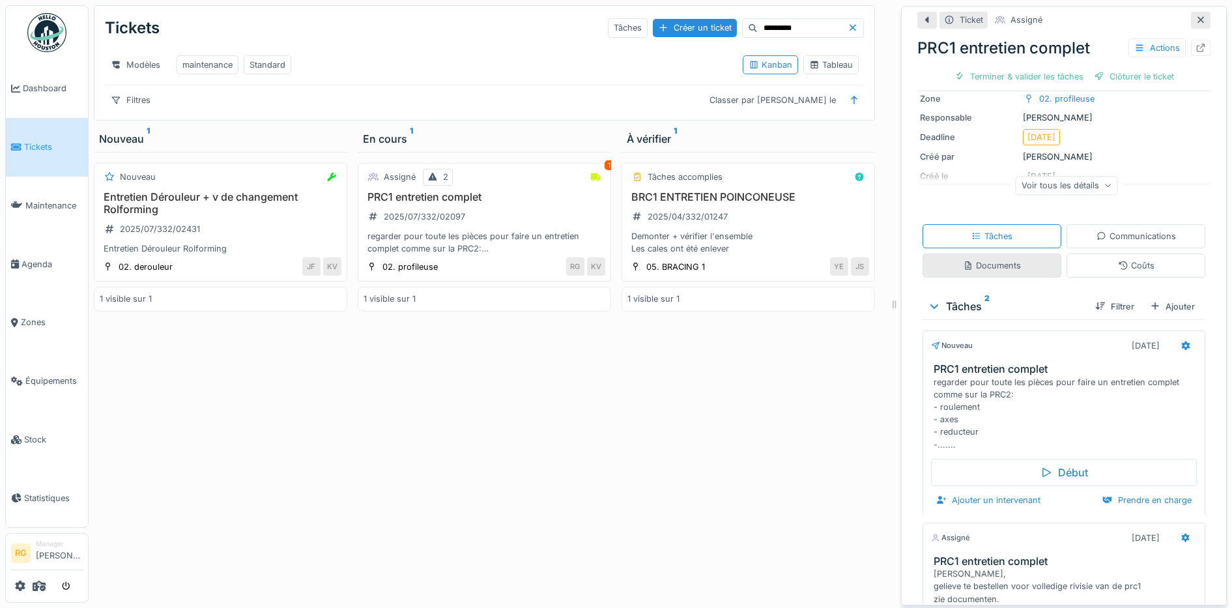
click at [999, 259] on div "Documents" at bounding box center [992, 265] width 58 height 12
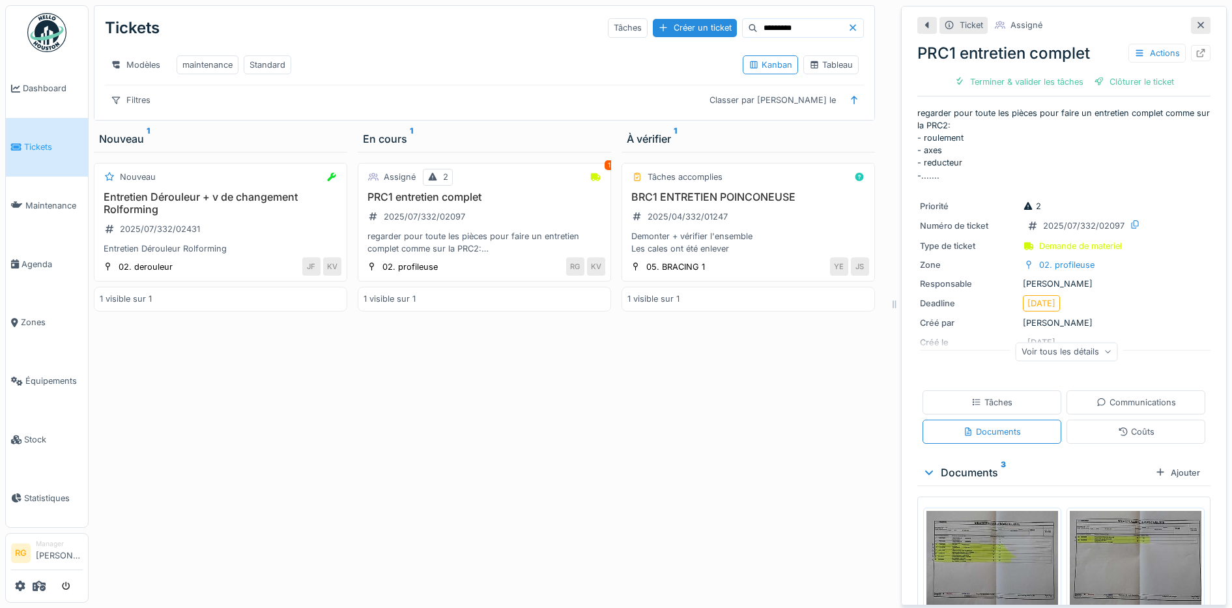
scroll to position [246, 0]
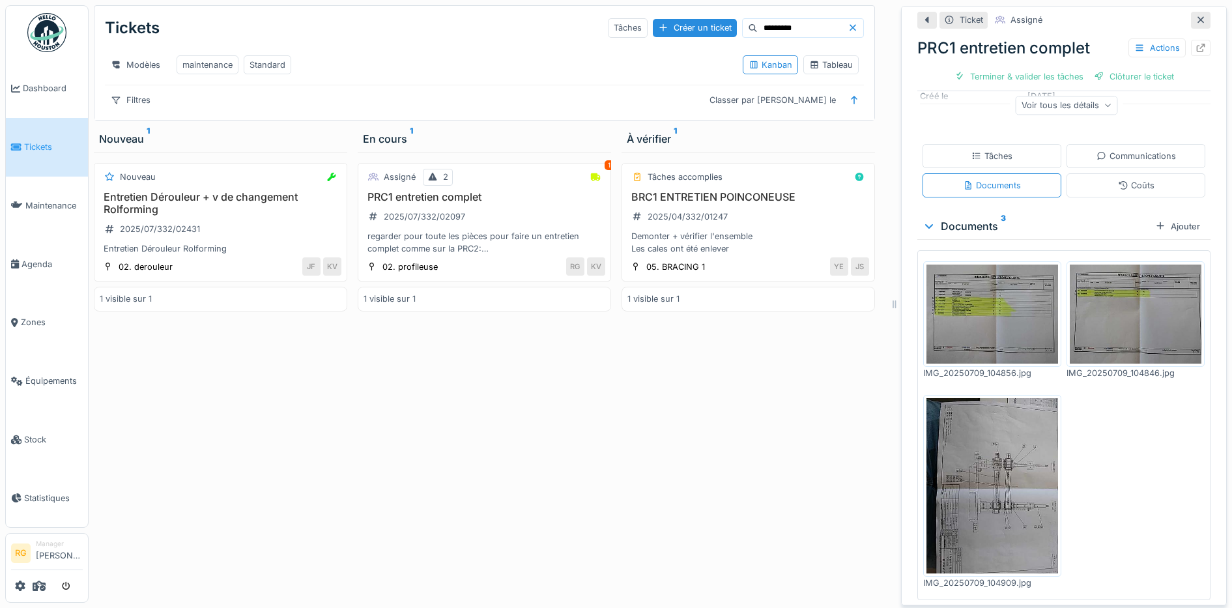
click at [981, 304] on img at bounding box center [992, 314] width 132 height 99
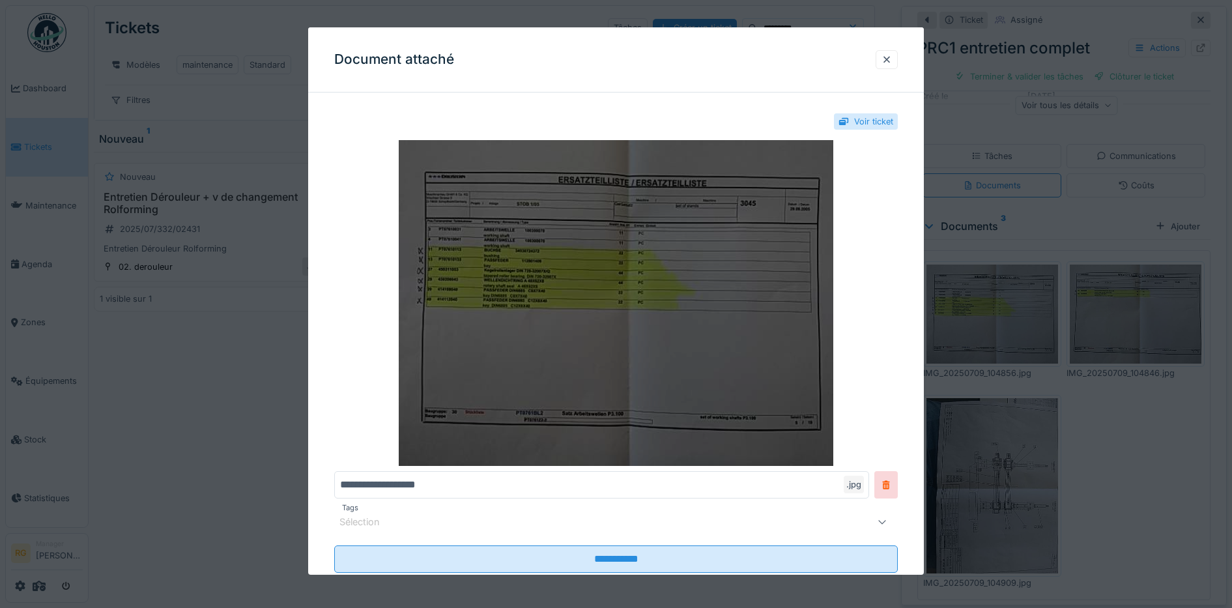
click at [592, 304] on img at bounding box center [616, 303] width 564 height 326
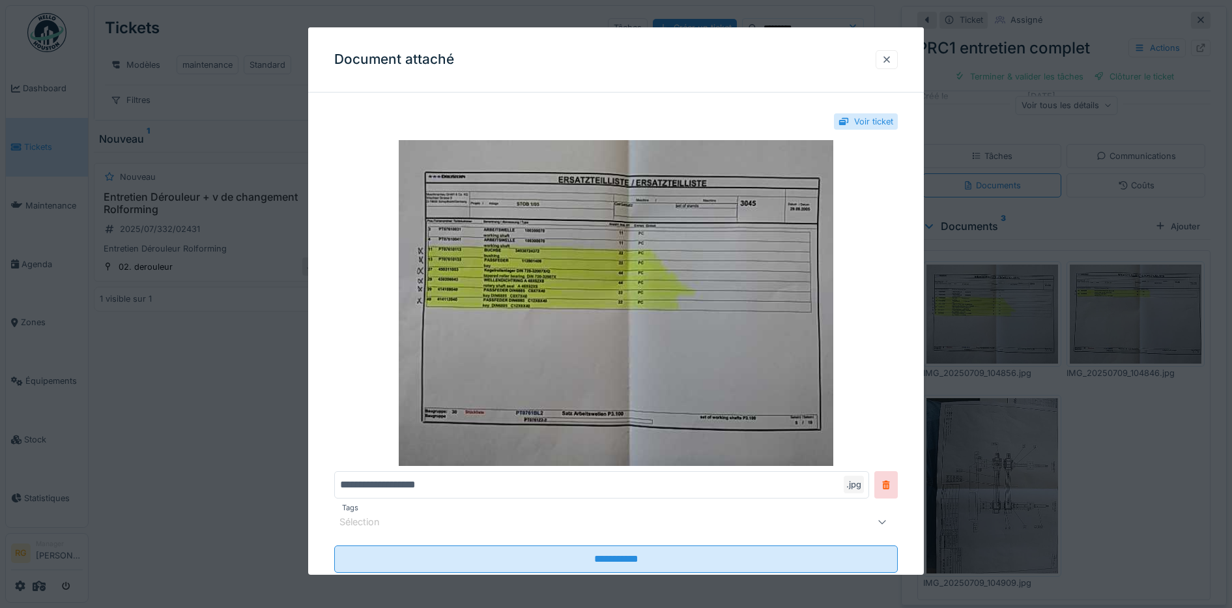
click at [892, 59] on div at bounding box center [887, 59] width 10 height 12
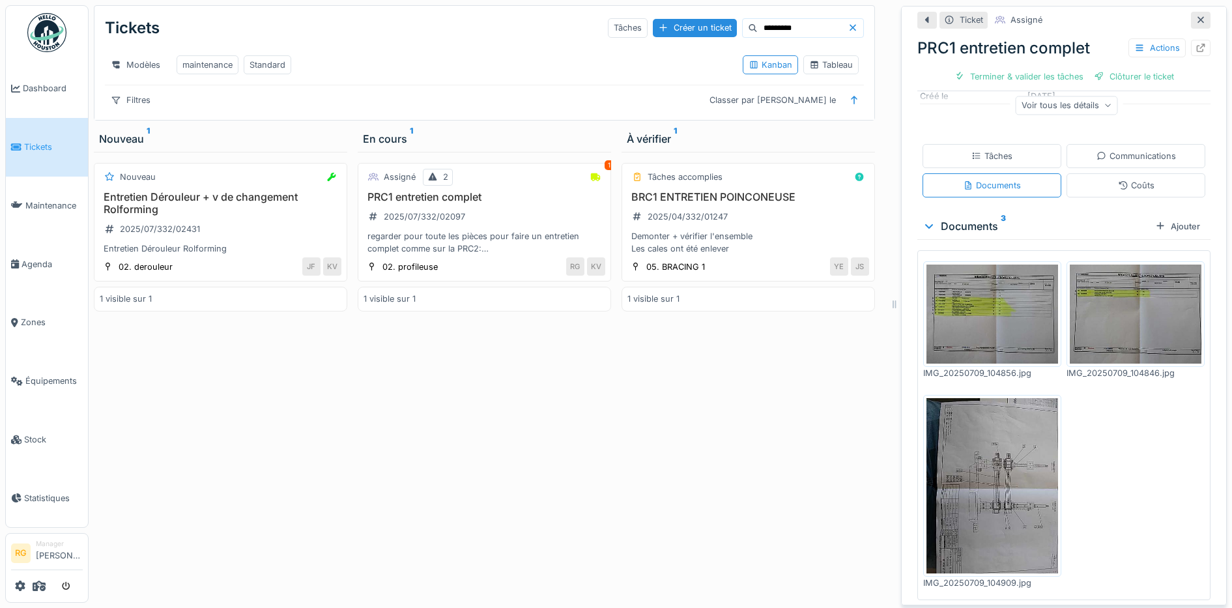
click at [996, 424] on img at bounding box center [992, 485] width 132 height 175
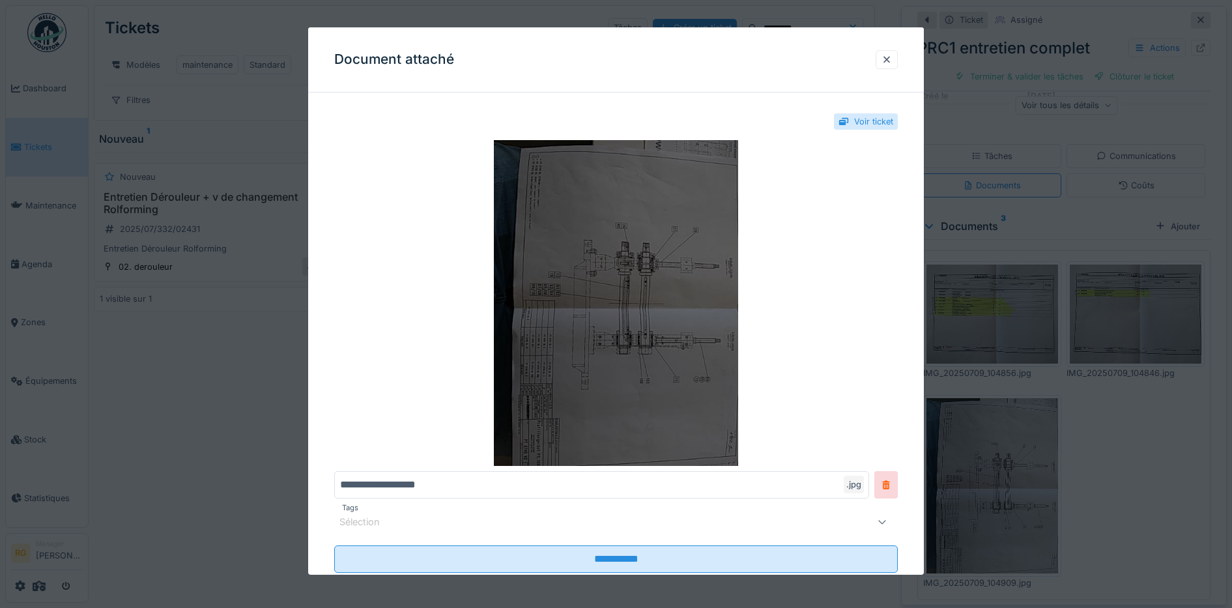
click at [627, 298] on img at bounding box center [616, 303] width 564 height 326
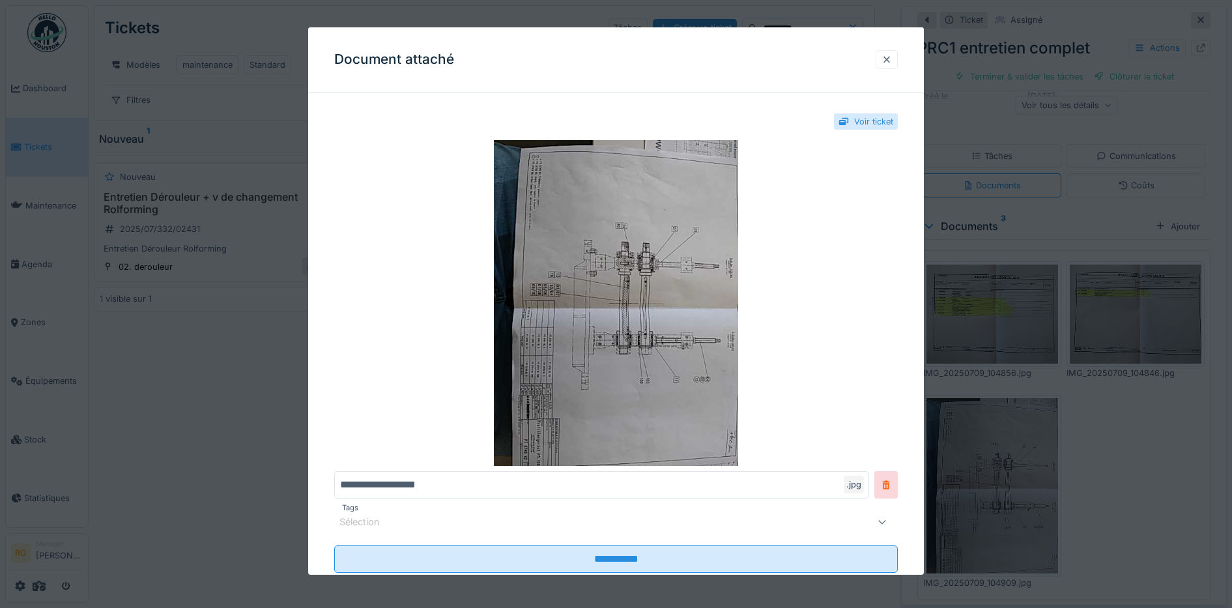
click at [892, 59] on div at bounding box center [887, 59] width 10 height 12
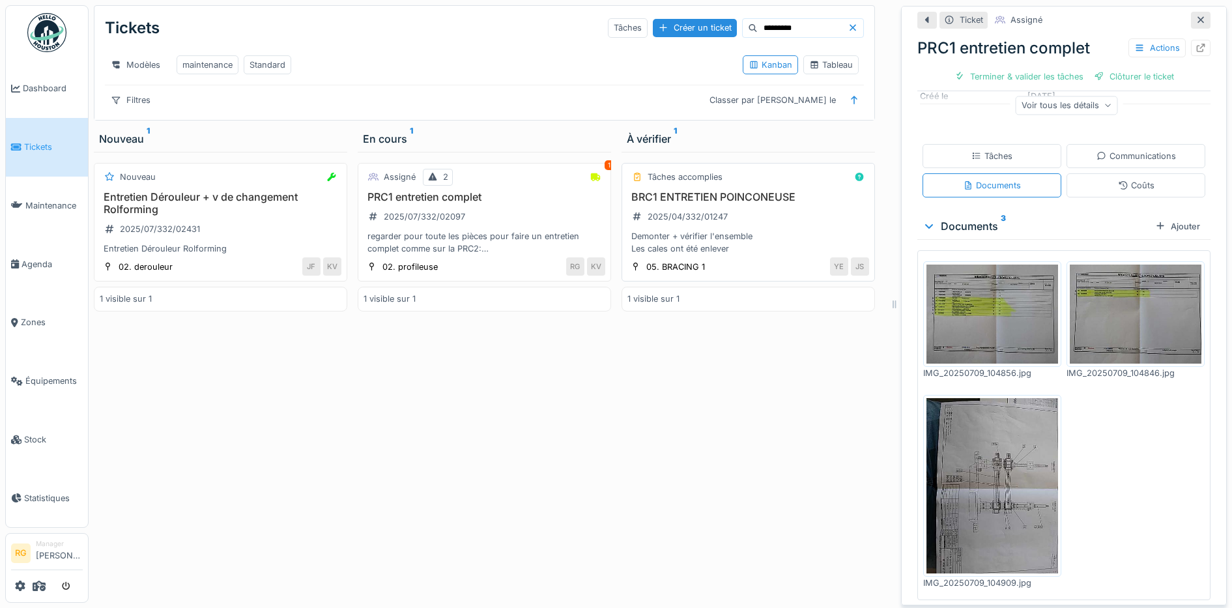
click at [742, 232] on div "Demonter + vérifier l'ensemble Les cales ont été enlever" at bounding box center [748, 242] width 242 height 25
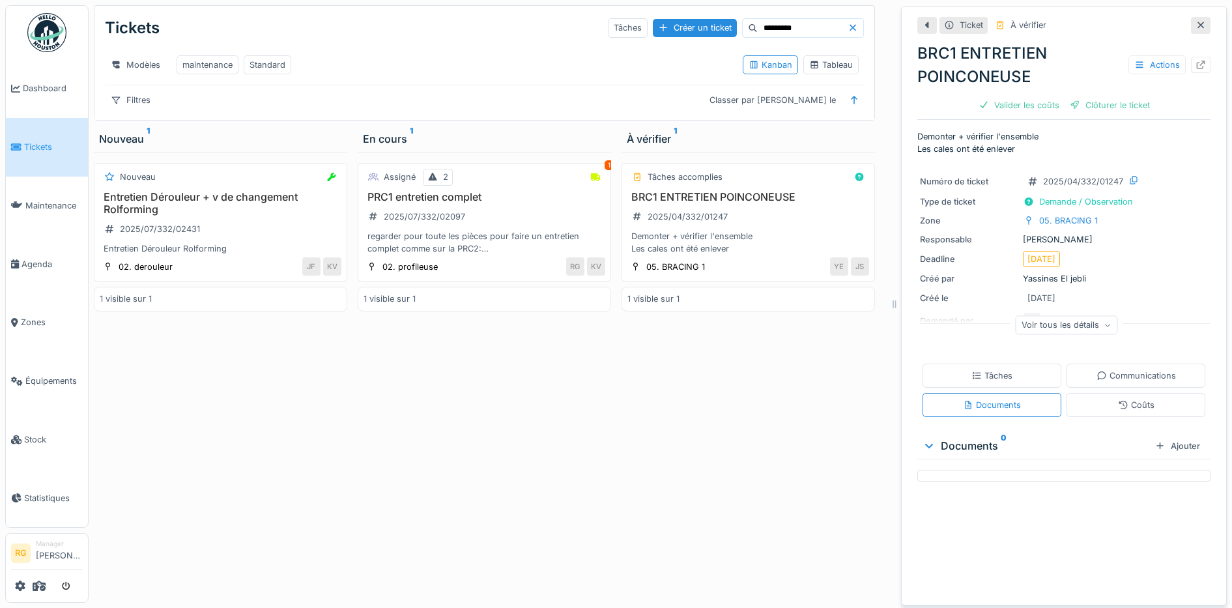
click at [1104, 322] on icon at bounding box center [1108, 325] width 8 height 7
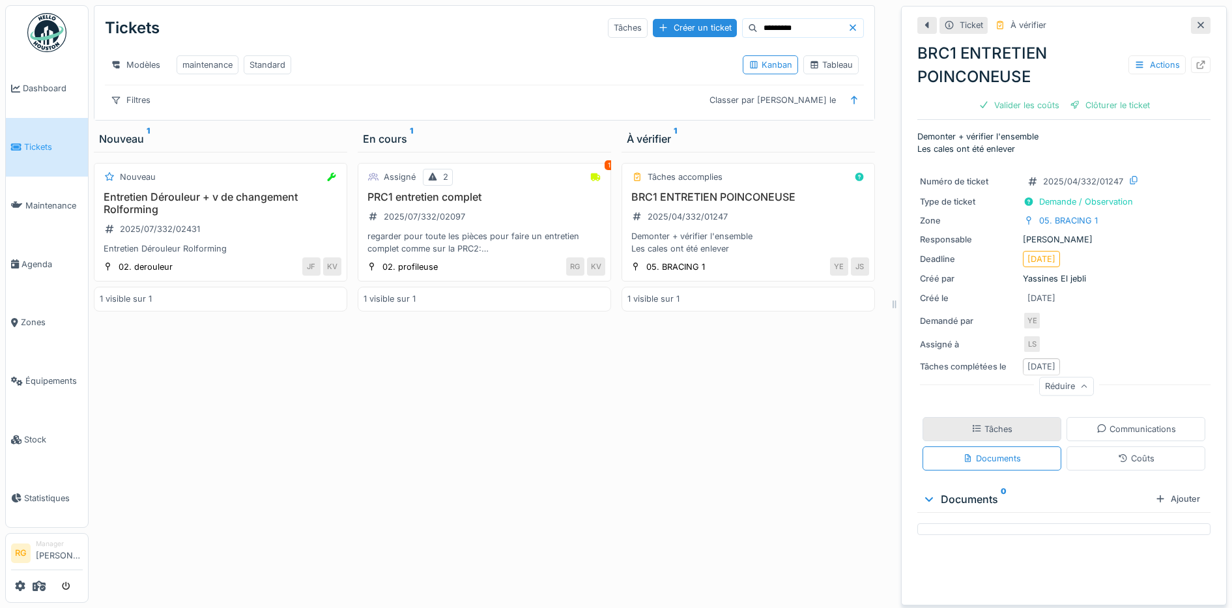
click at [984, 423] on div "Tâches" at bounding box center [991, 429] width 41 height 12
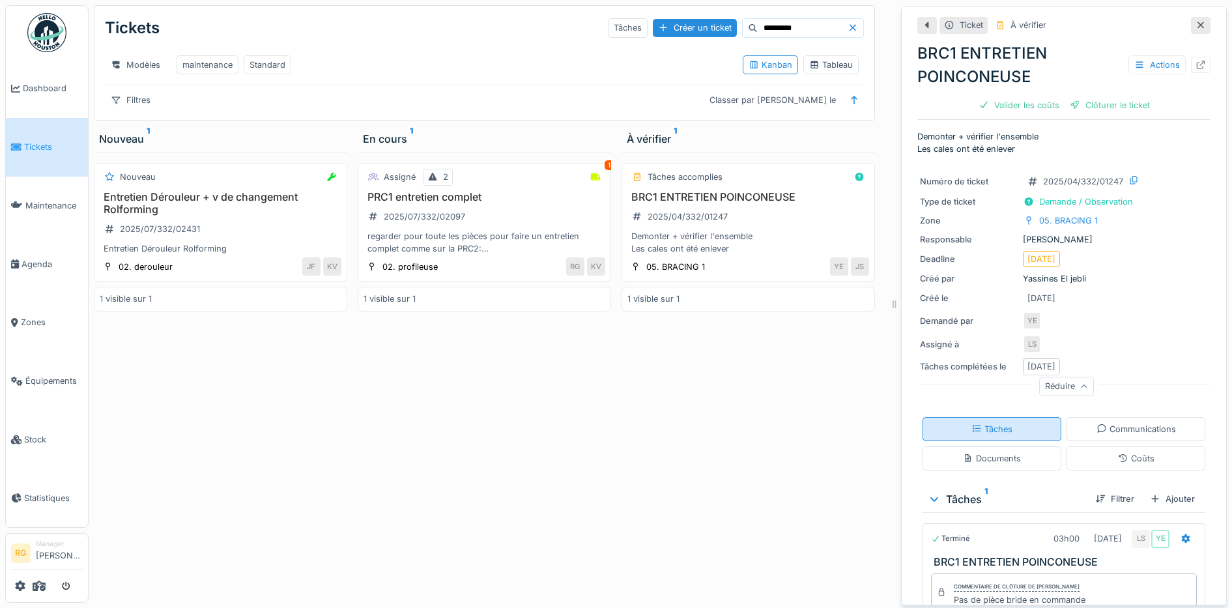
scroll to position [74, 0]
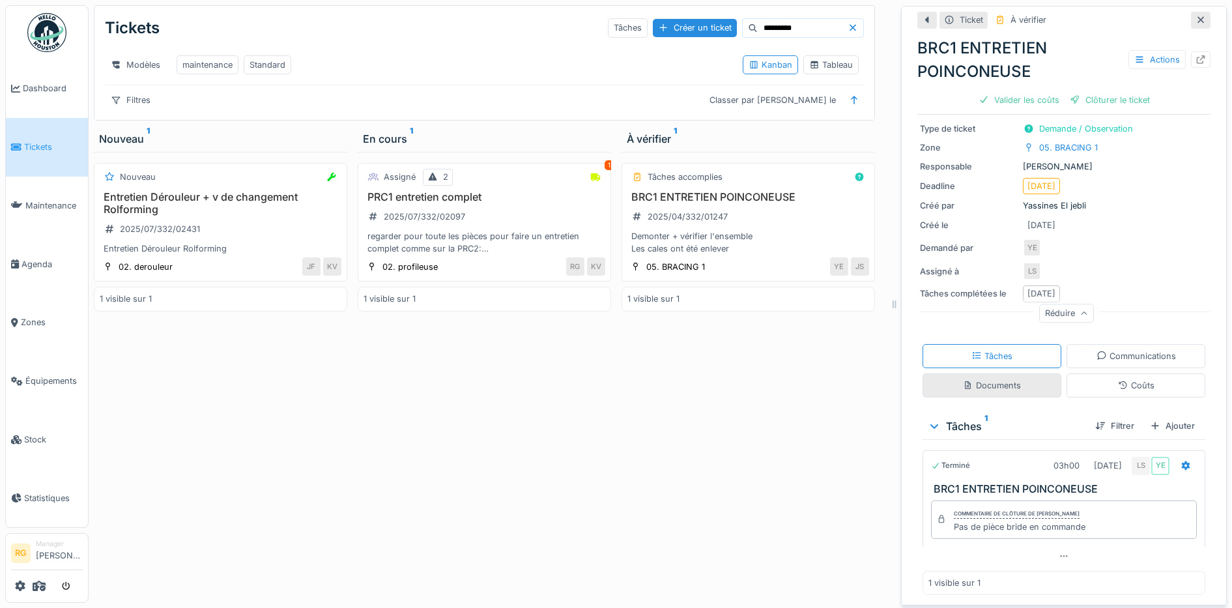
click at [984, 379] on div "Documents" at bounding box center [992, 385] width 58 height 12
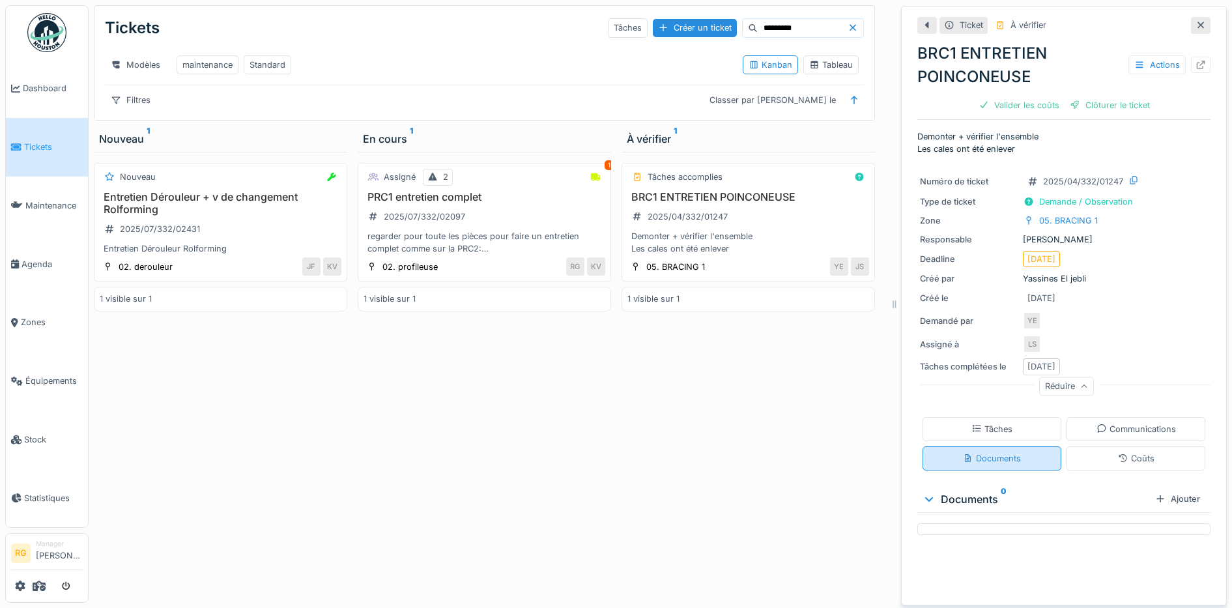
scroll to position [0, 0]
click at [257, 219] on div "Entretien Dérouleur + v de changement Rolforming 2025/07/332/02431 Entretien Dé…" at bounding box center [221, 223] width 242 height 65
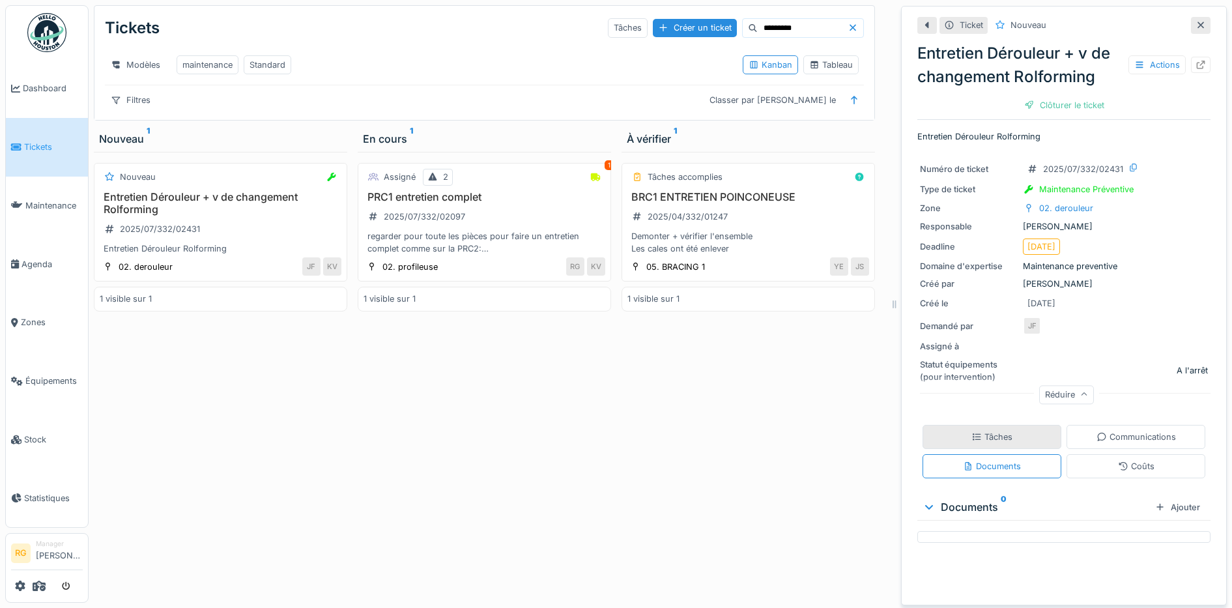
click at [1003, 425] on div "Tâches" at bounding box center [992, 437] width 139 height 24
click at [521, 201] on h3 "PRC1 entretien complet" at bounding box center [485, 197] width 242 height 12
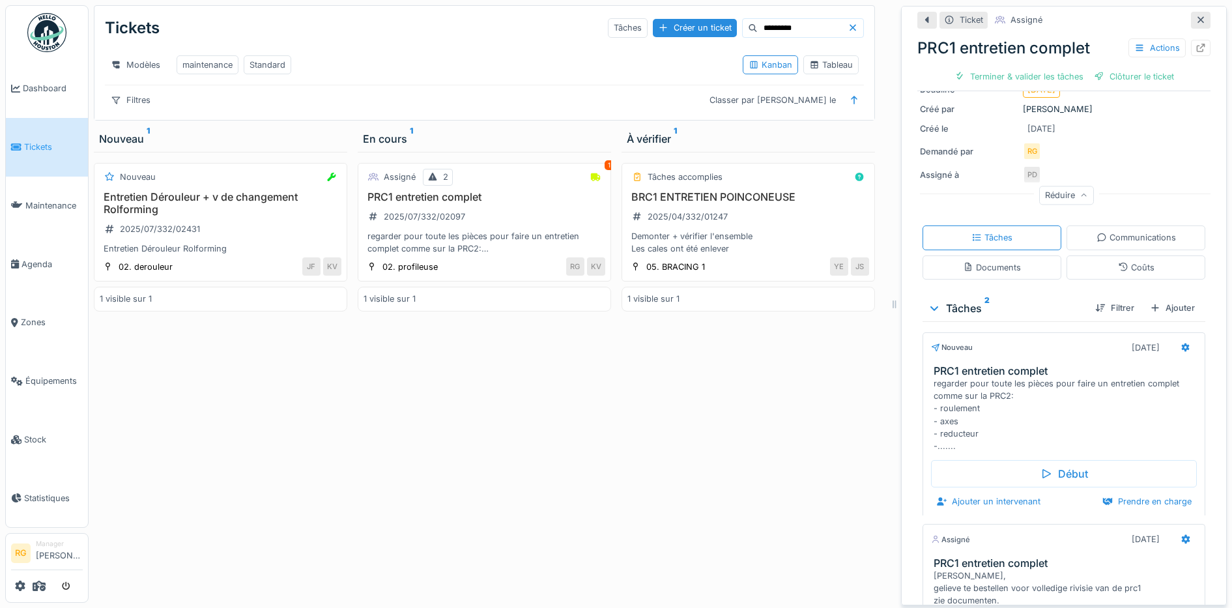
scroll to position [377, 0]
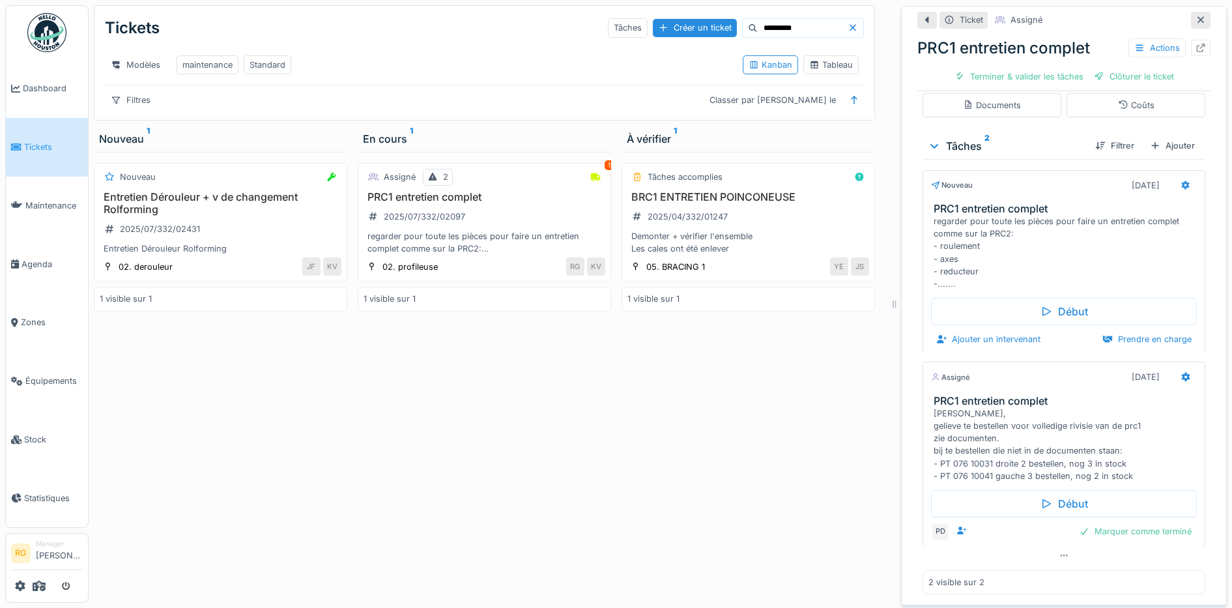
click at [41, 147] on span "Tickets" at bounding box center [53, 147] width 59 height 12
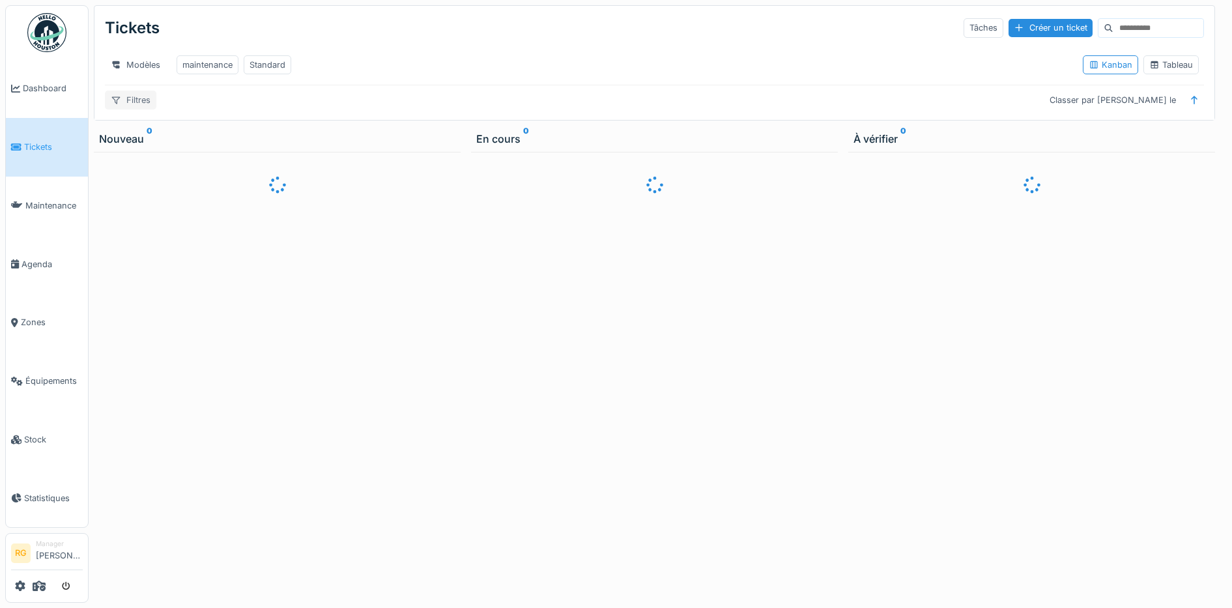
click at [138, 109] on div "Filtres" at bounding box center [130, 100] width 51 height 19
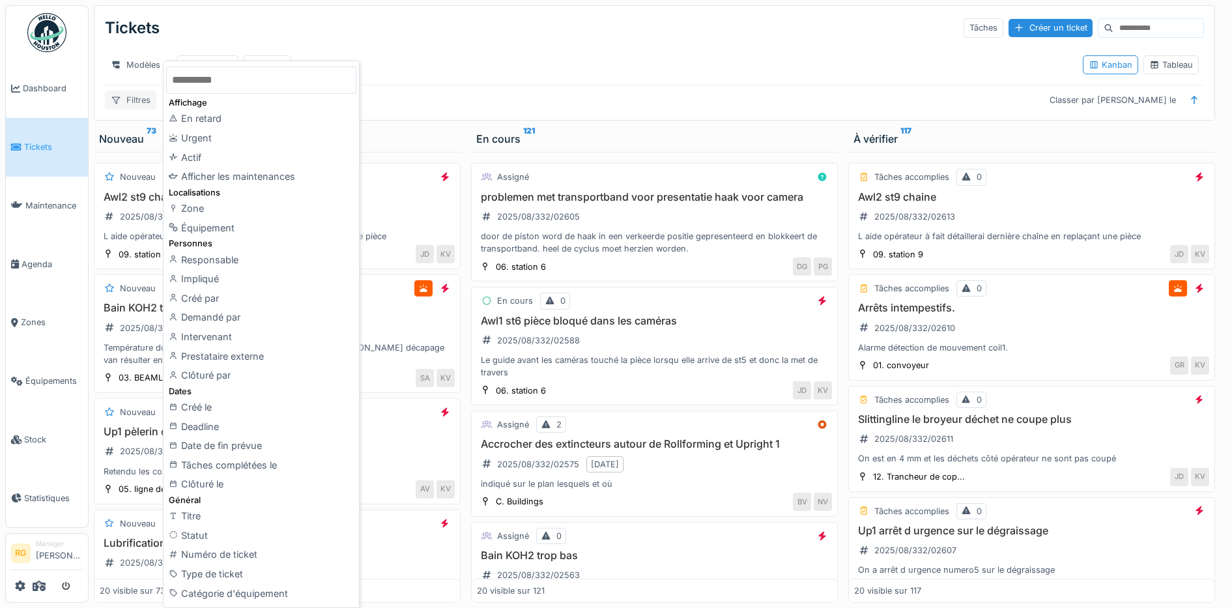
click at [130, 109] on div "Filtres" at bounding box center [130, 100] width 51 height 19
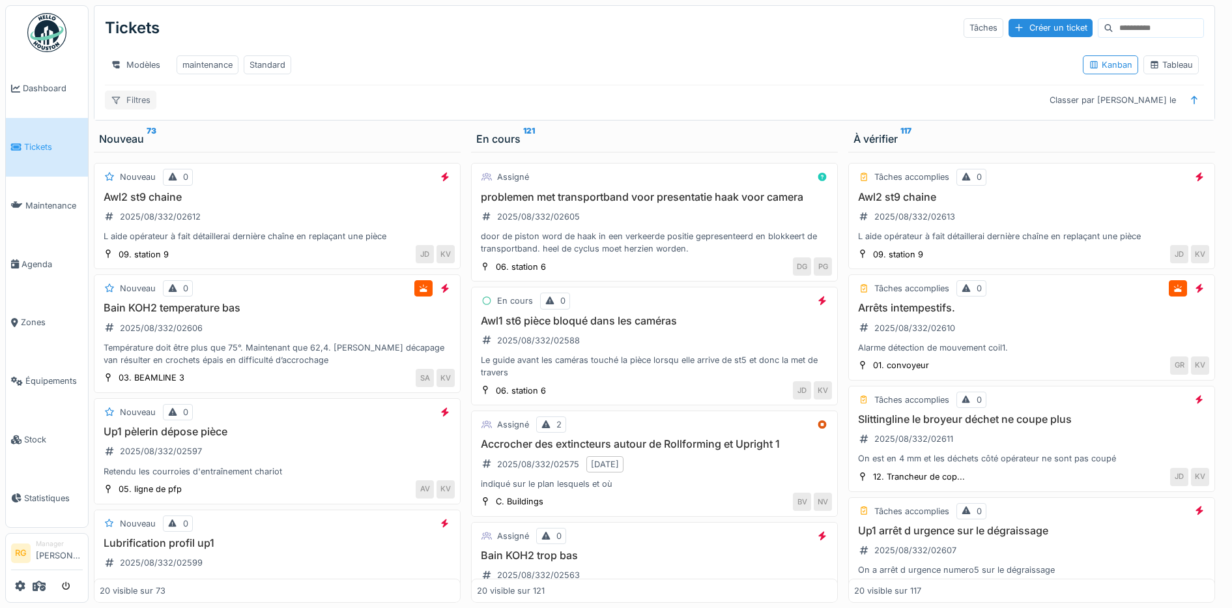
click at [139, 109] on div "Filtres" at bounding box center [130, 100] width 51 height 19
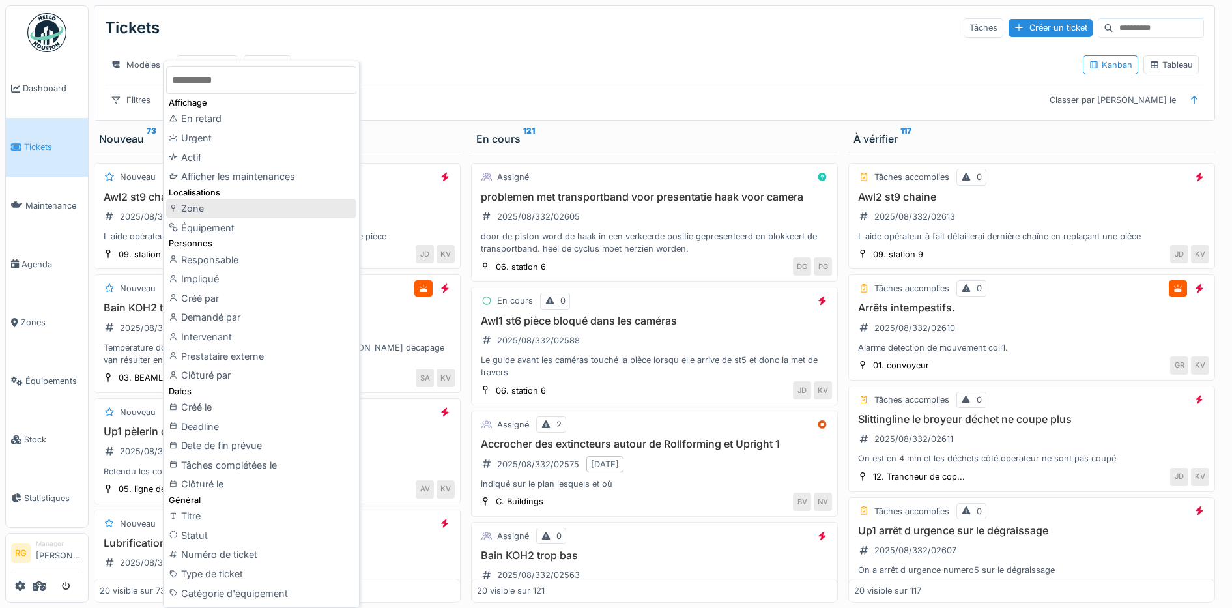
click at [215, 211] on div "Zone" at bounding box center [261, 209] width 190 height 20
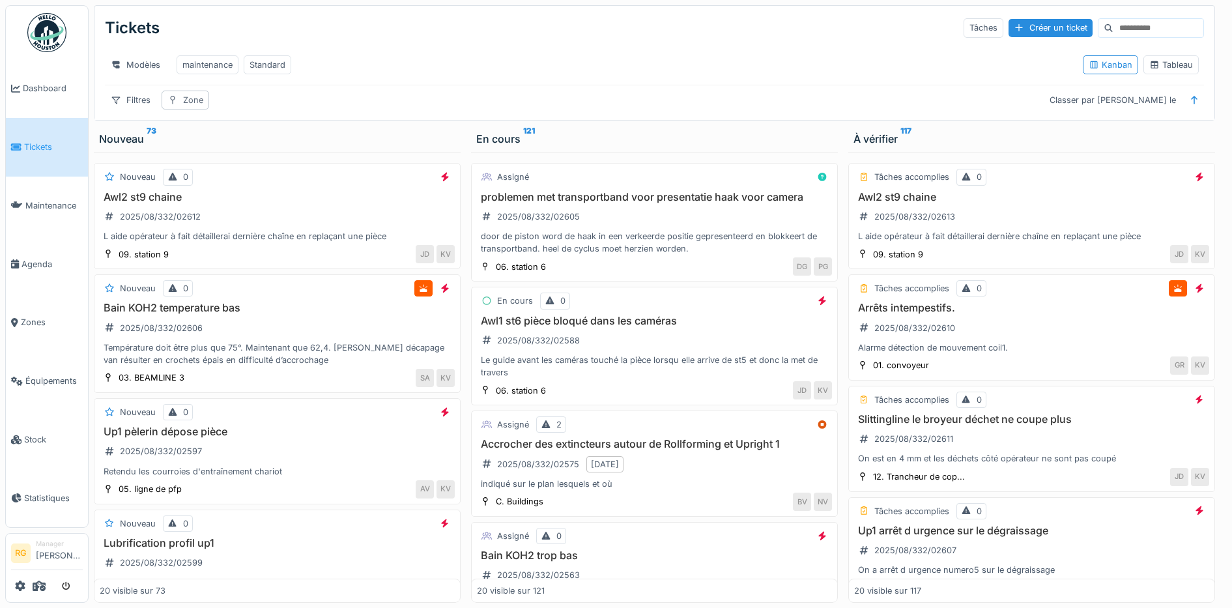
click at [190, 106] on div "Zone" at bounding box center [193, 100] width 20 height 12
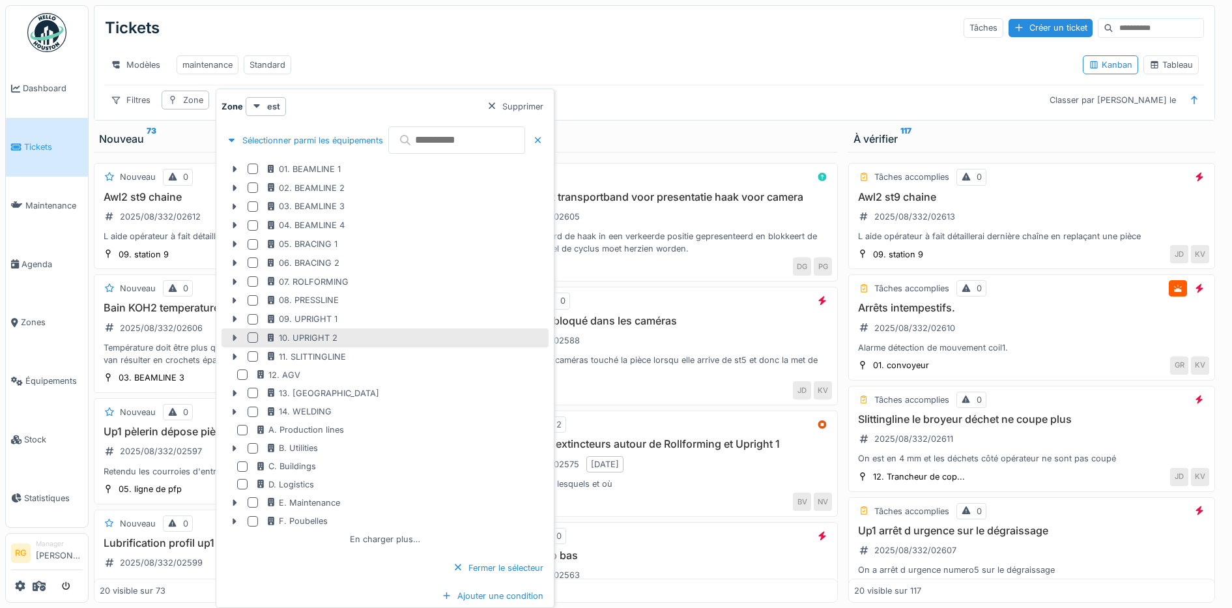
click at [233, 337] on icon at bounding box center [235, 338] width 4 height 7
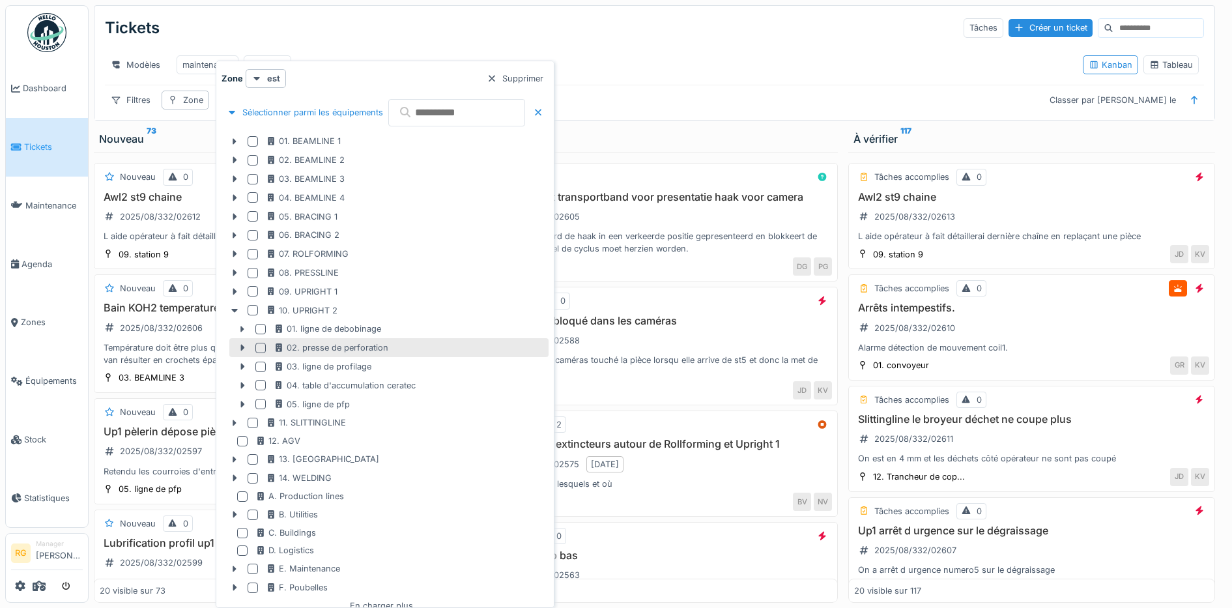
click at [260, 347] on div at bounding box center [260, 348] width 10 height 10
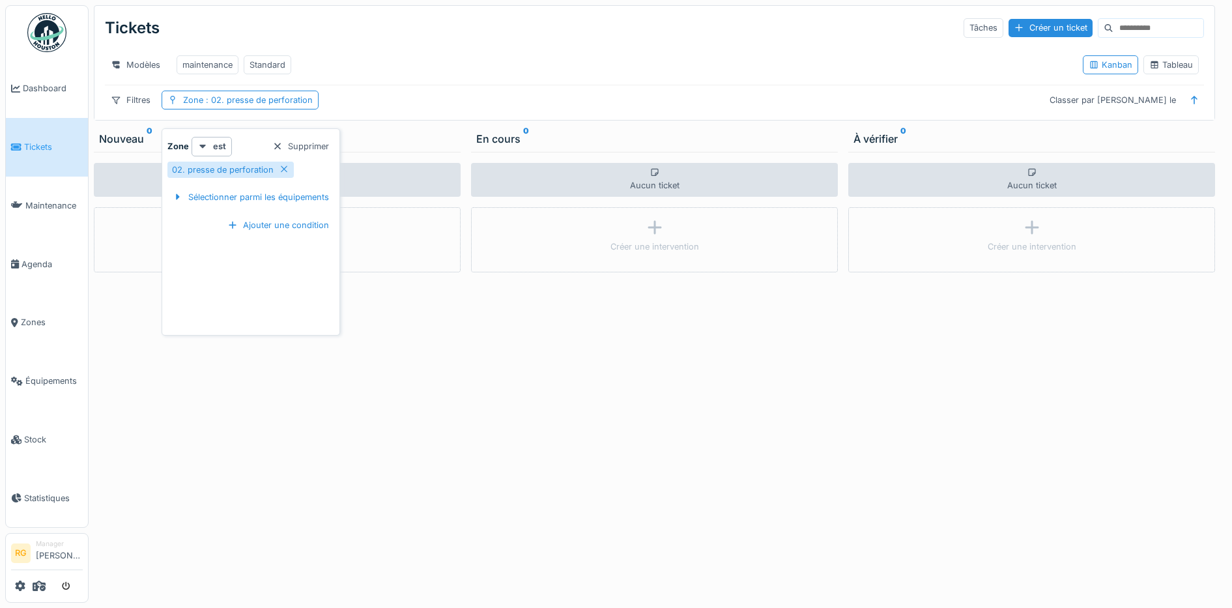
click at [339, 433] on div "Aucun ticket Créer une intervention" at bounding box center [277, 377] width 367 height 451
click at [275, 105] on span ": 02. presse de perforation" at bounding box center [257, 100] width 109 height 10
click at [203, 150] on icon at bounding box center [202, 146] width 10 height 8
click at [209, 194] on div "est (ou un des enfants)" at bounding box center [248, 195] width 109 height 20
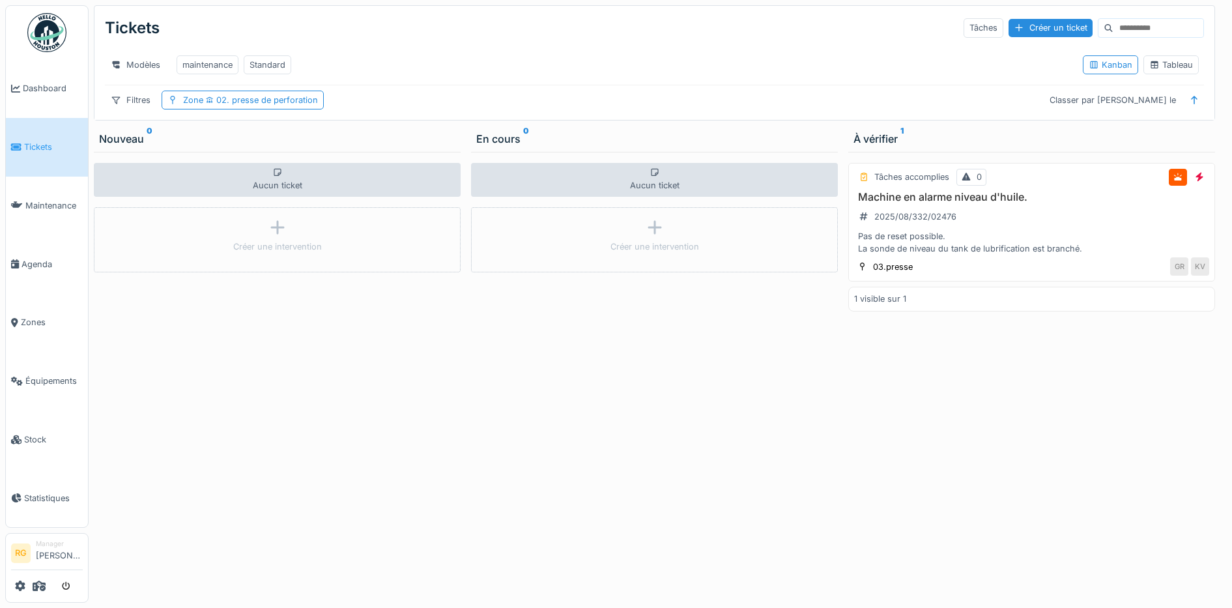
click at [504, 386] on div "Aucun ticket Créer une intervention" at bounding box center [654, 377] width 367 height 451
click at [263, 105] on span "02. presse de perforation" at bounding box center [260, 100] width 115 height 10
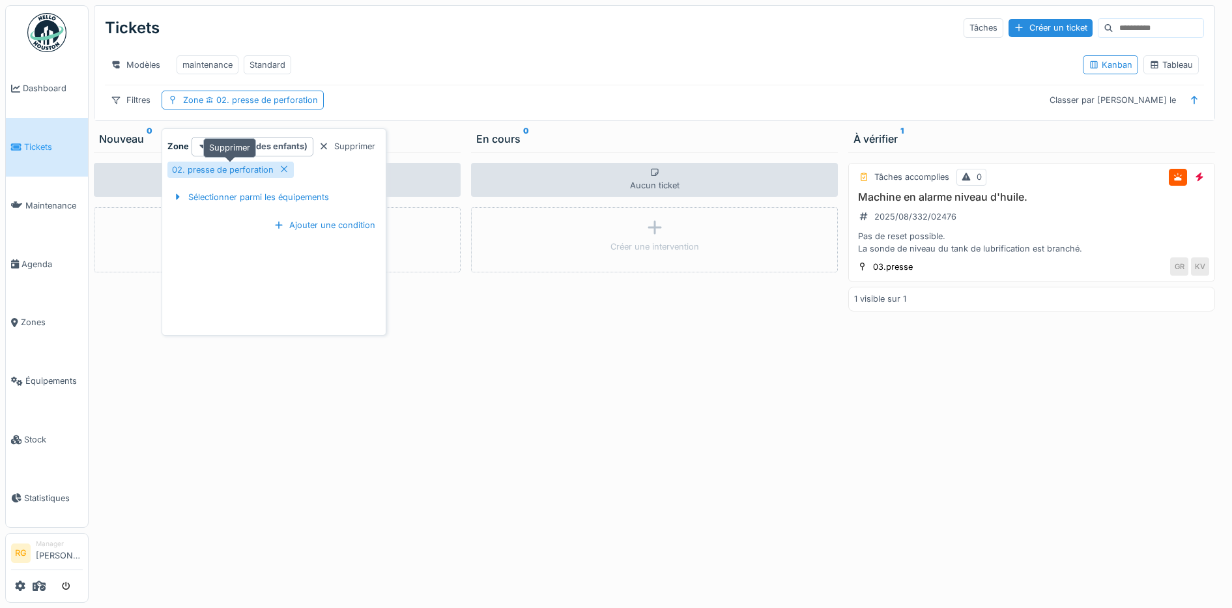
click at [283, 165] on icon at bounding box center [284, 169] width 10 height 8
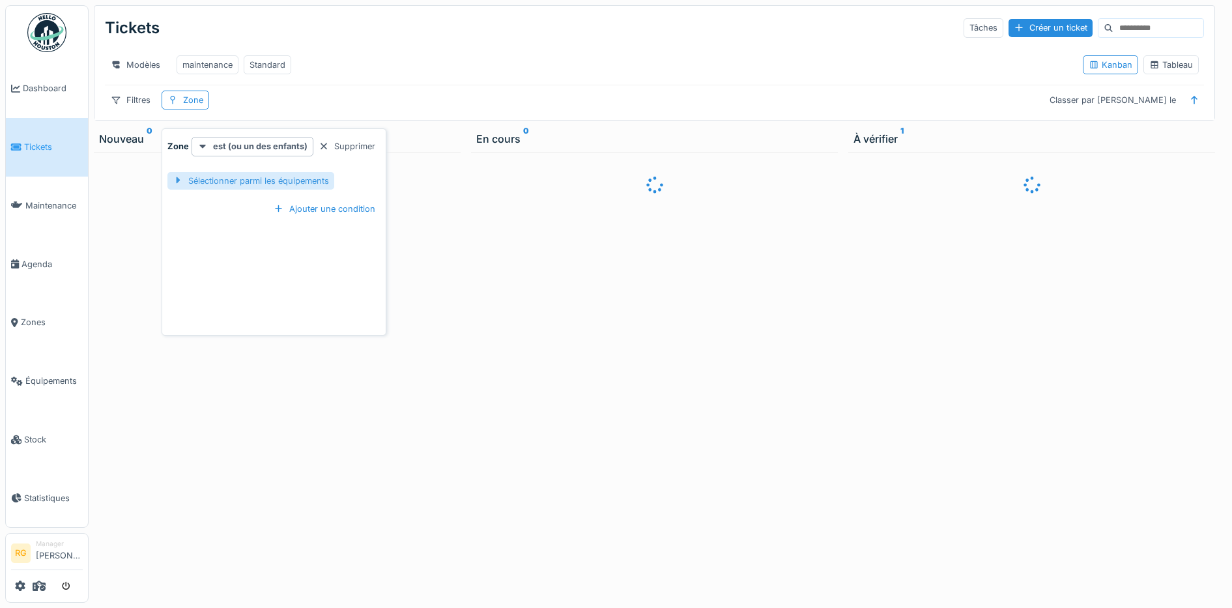
click at [300, 182] on div "Sélectionner parmi les équipements" at bounding box center [250, 181] width 167 height 18
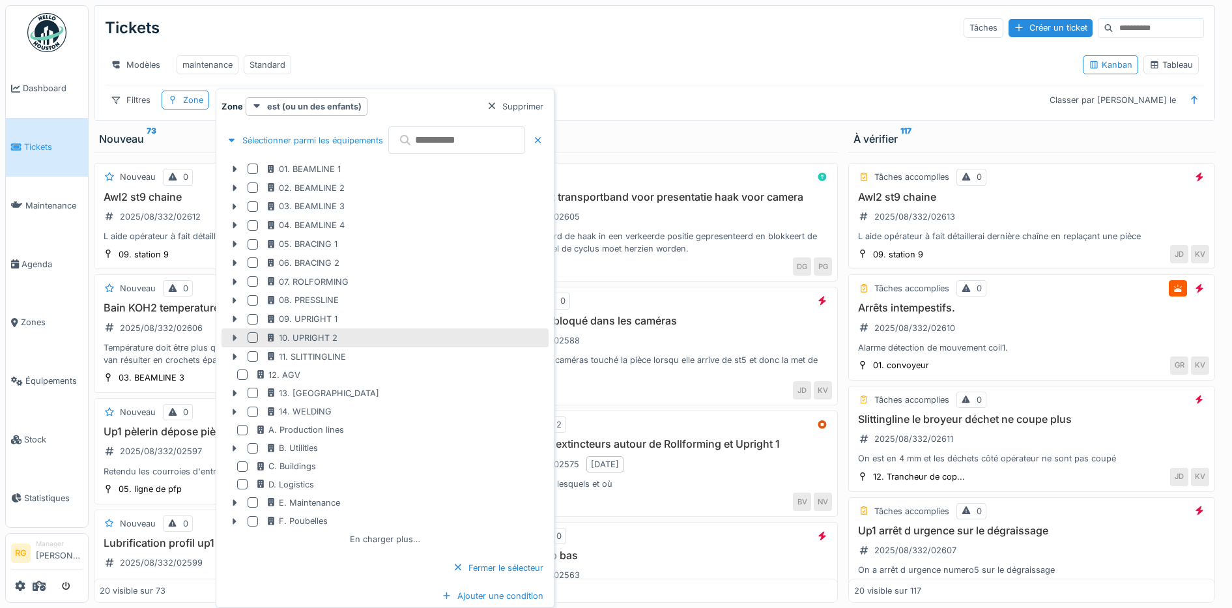
click at [235, 339] on icon at bounding box center [235, 338] width 4 height 7
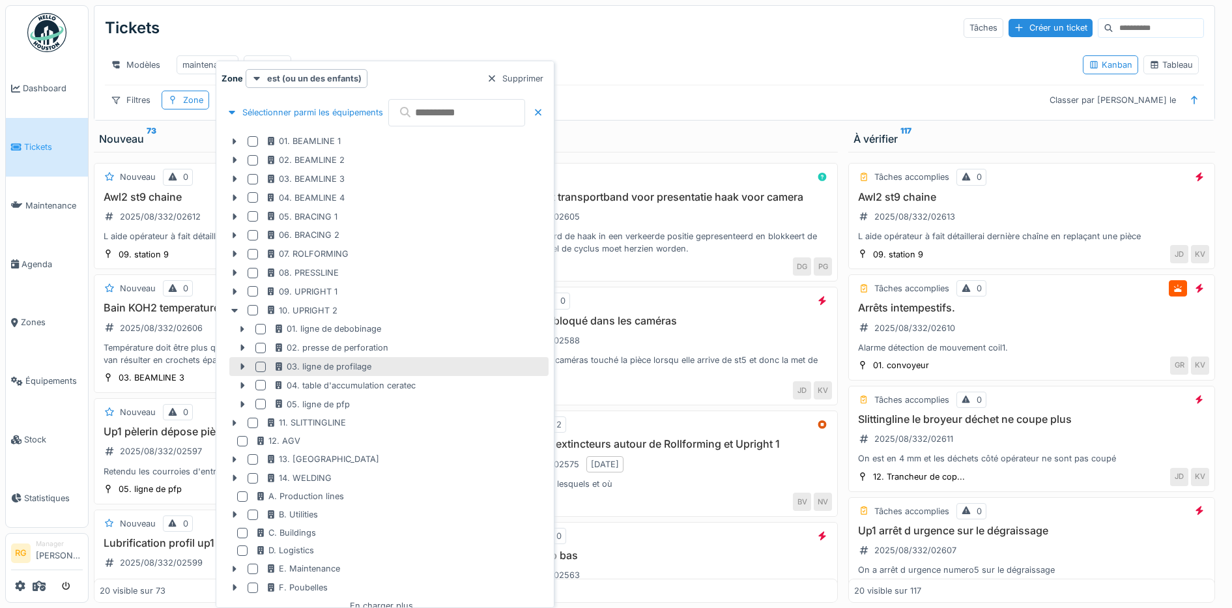
click at [261, 366] on div at bounding box center [260, 367] width 10 height 10
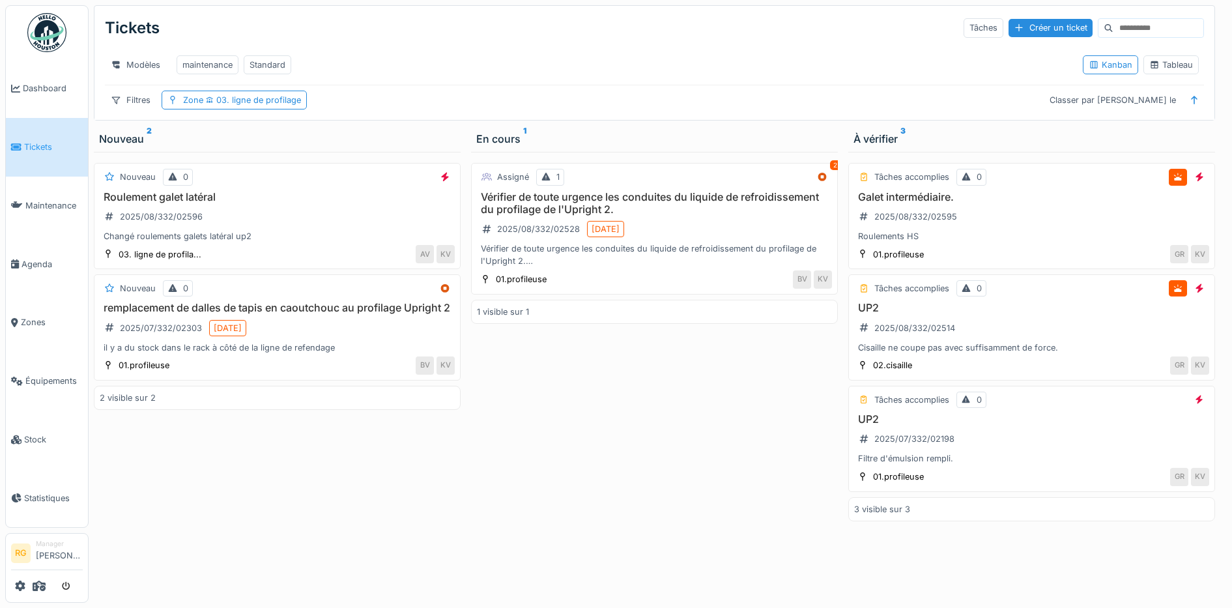
click at [194, 506] on div "Nouveau 0 Roulement galet latéral 2025/08/332/02596 Changé roulements galets la…" at bounding box center [277, 377] width 367 height 451
click at [32, 316] on span "Zones" at bounding box center [52, 322] width 62 height 12
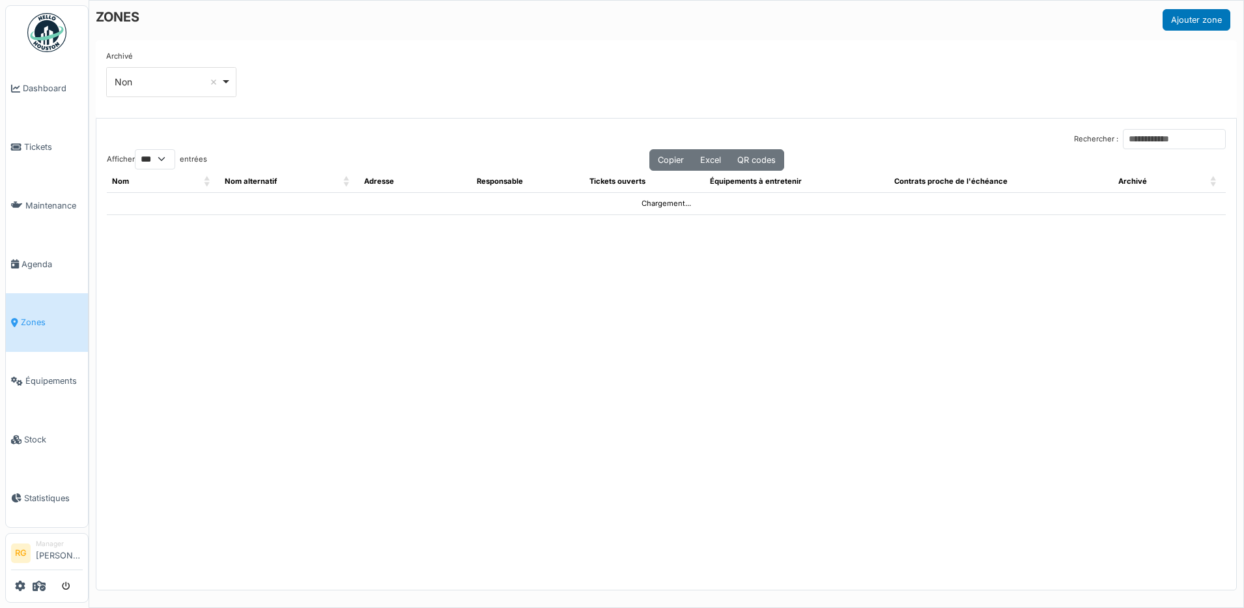
select select "***"
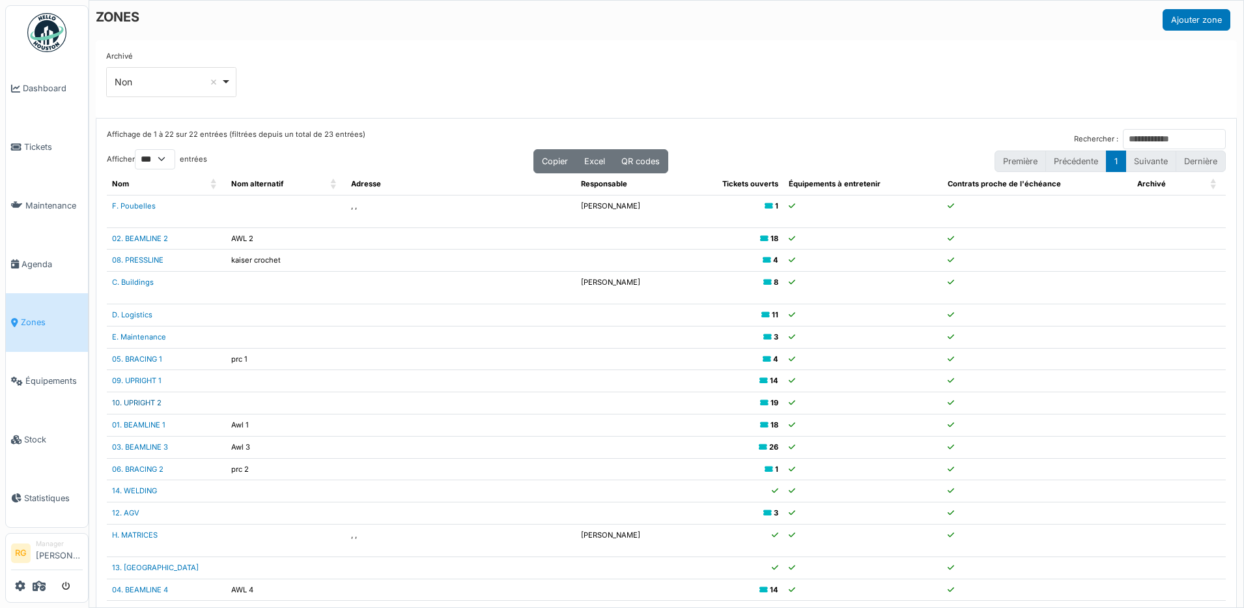
click at [130, 404] on link "10. UPRIGHT 2" at bounding box center [137, 402] width 50 height 9
click at [41, 148] on span "Tickets" at bounding box center [53, 147] width 59 height 12
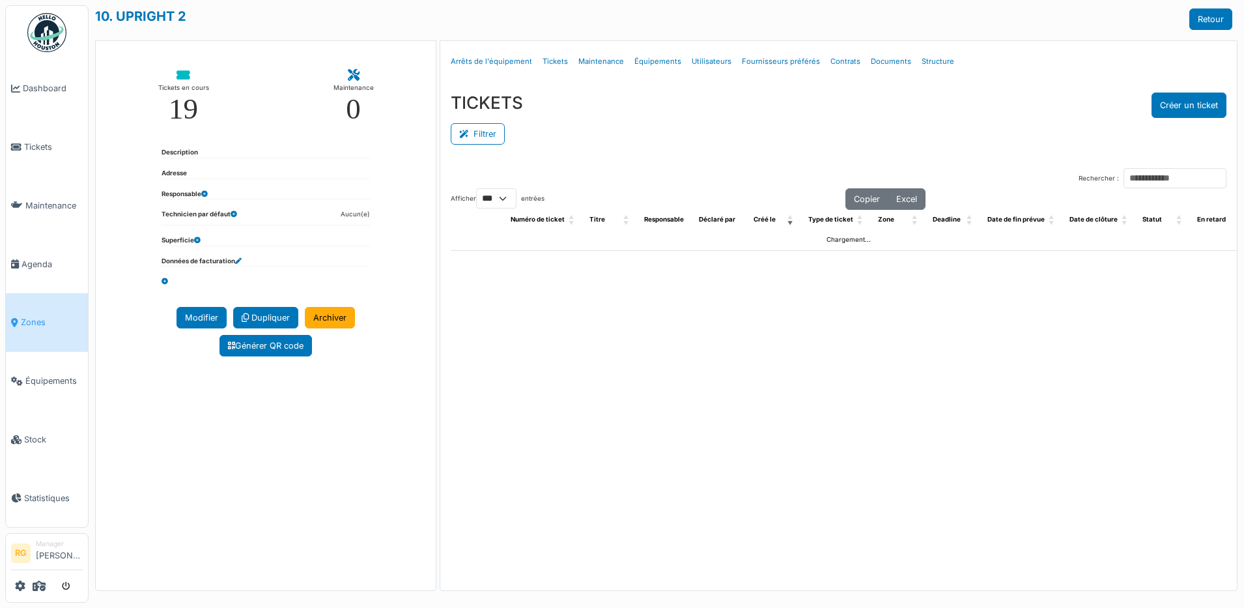
select select "***"
drag, startPoint x: 0, startPoint y: 0, endPoint x: 932, endPoint y: 63, distance: 934.5
click at [932, 63] on link "Structure" at bounding box center [938, 61] width 43 height 31
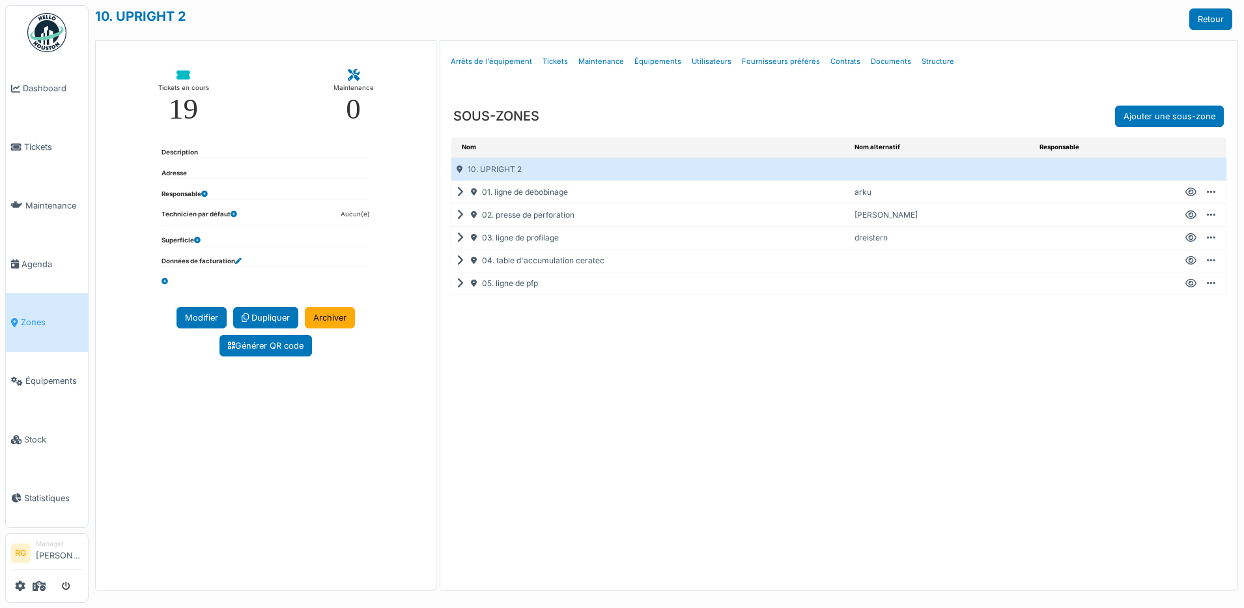
click at [458, 238] on icon at bounding box center [463, 238] width 12 height 1
click at [477, 261] on icon at bounding box center [479, 261] width 12 height 1
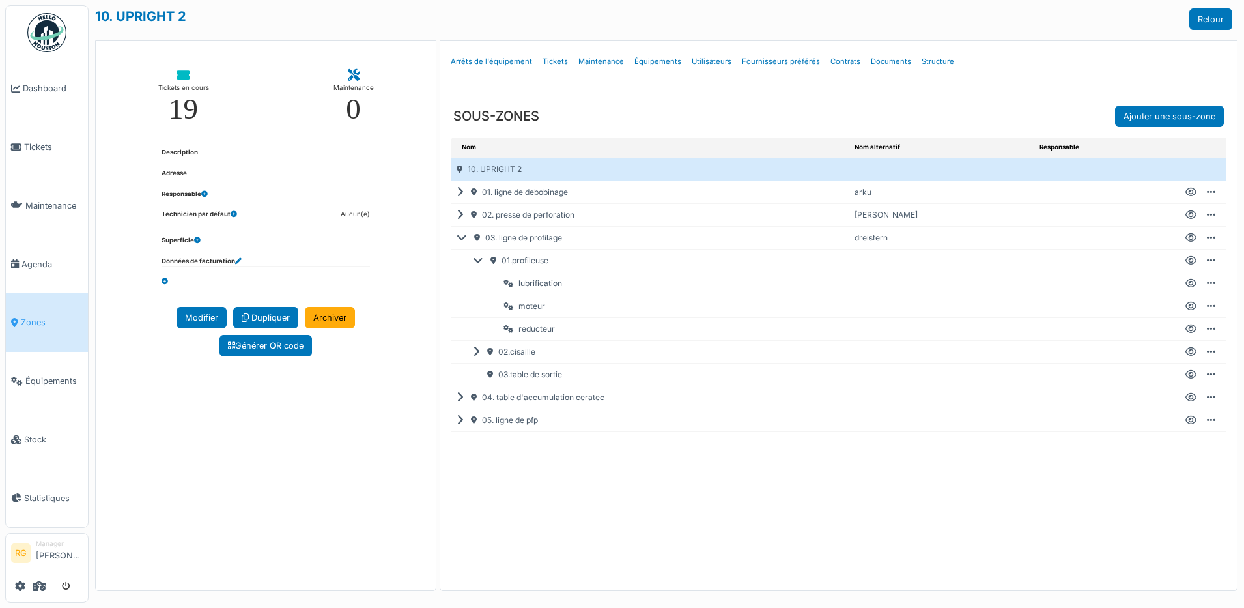
click at [1192, 261] on icon at bounding box center [1191, 261] width 11 height 1
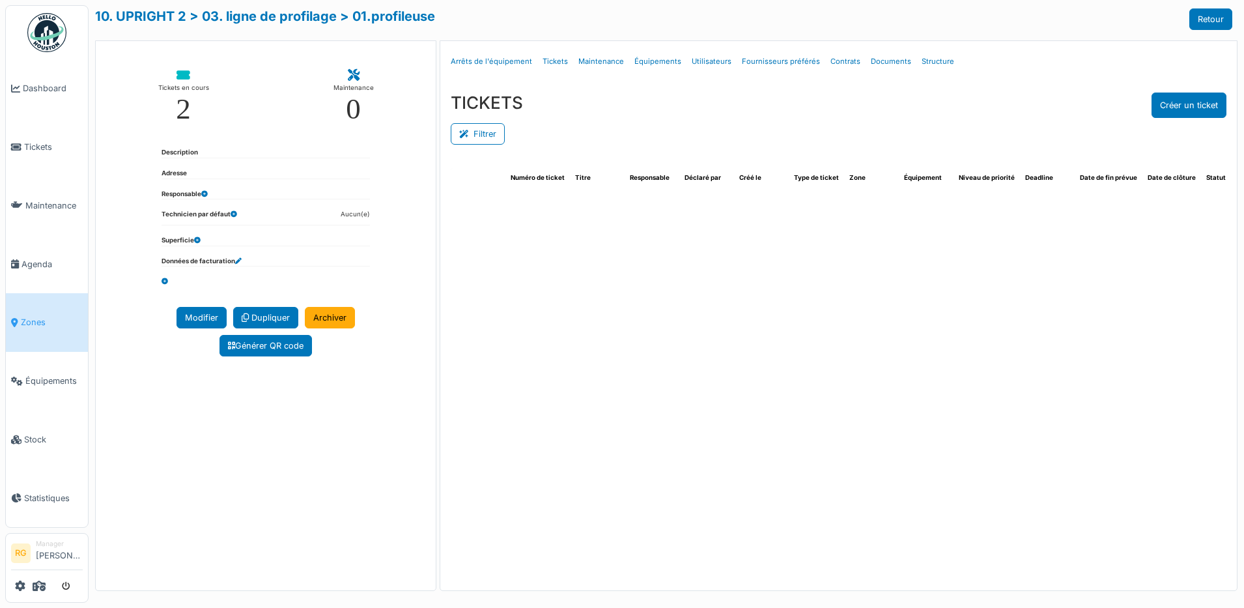
select select "***"
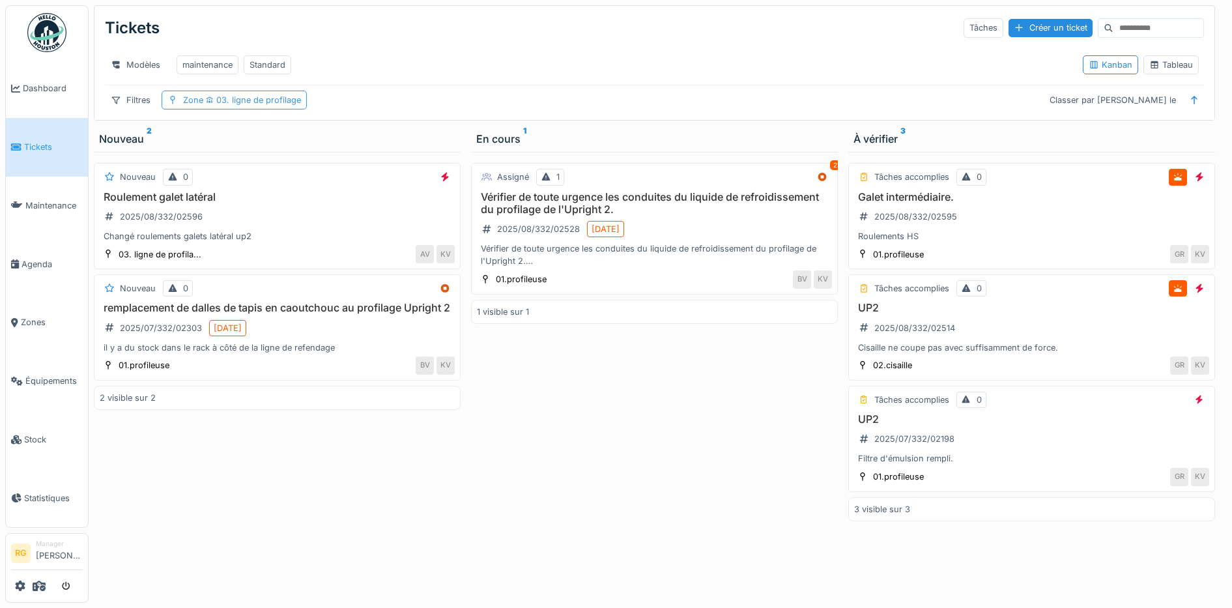
click at [281, 105] on span "03. ligne de profilage" at bounding box center [252, 100] width 98 height 10
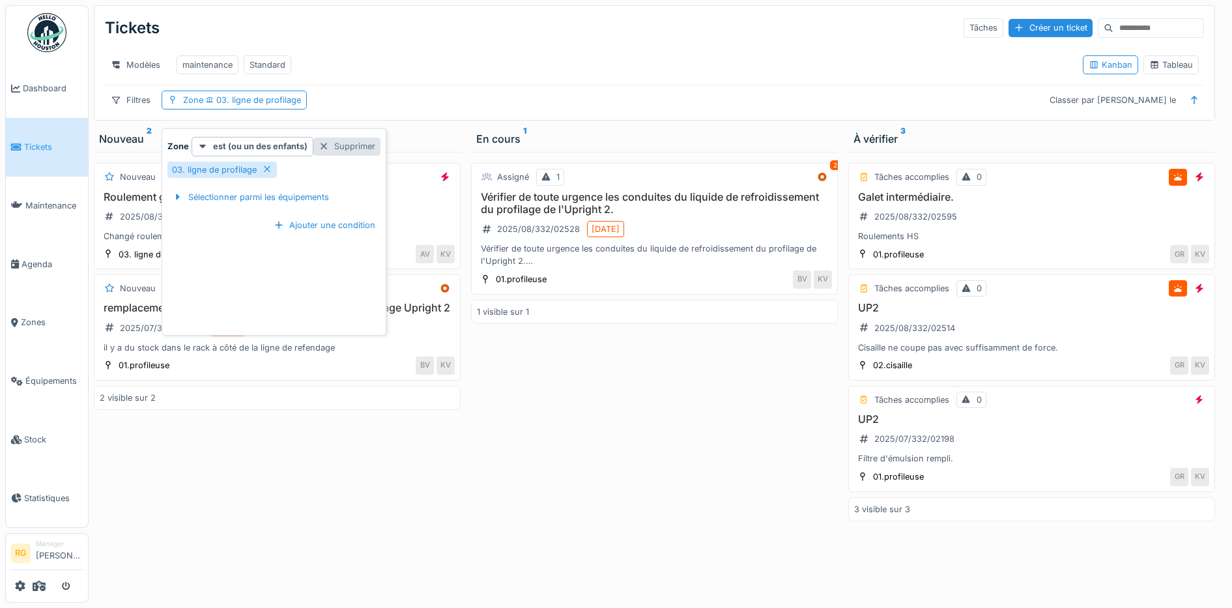
click at [341, 149] on div "Supprimer" at bounding box center [346, 146] width 67 height 18
